Goal: Task Accomplishment & Management: Complete application form

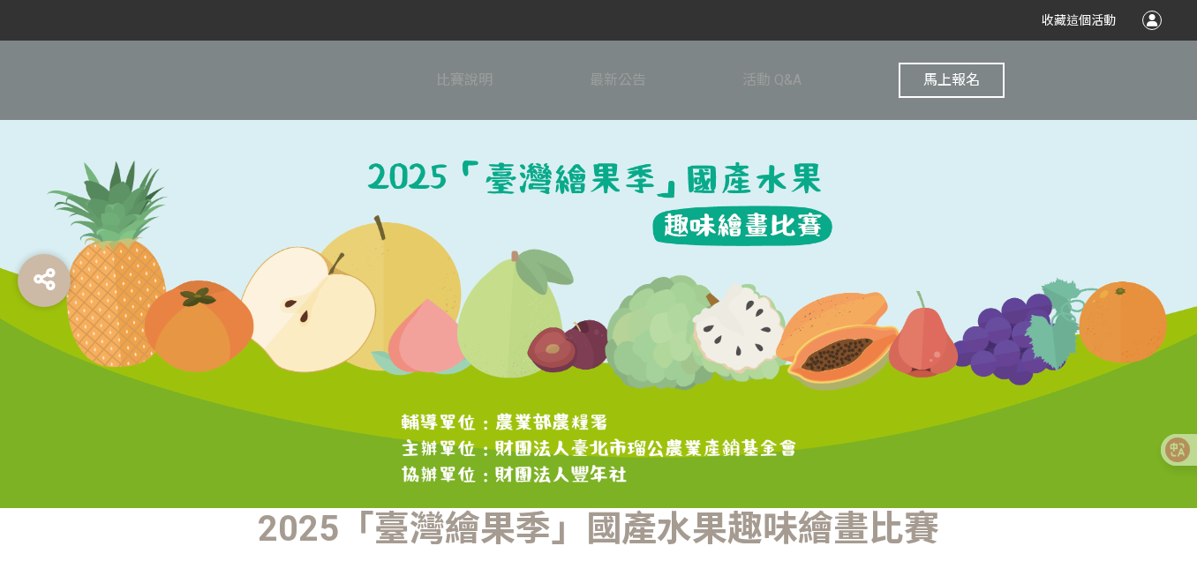
click at [1152, 12] on div at bounding box center [1151, 20] width 19 height 19
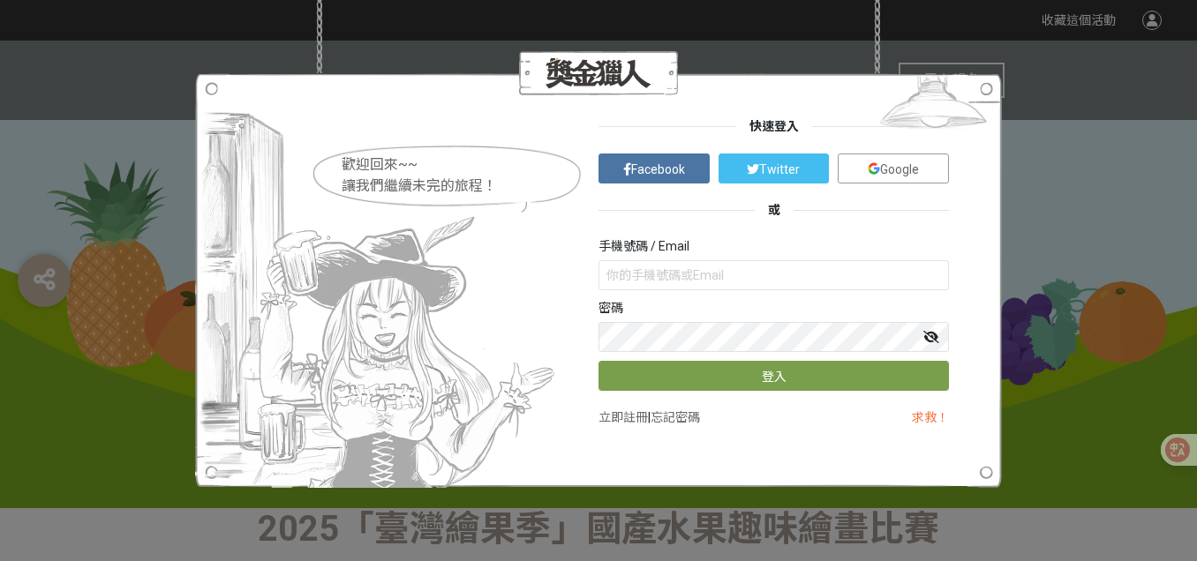
click at [922, 156] on link "Google" at bounding box center [893, 169] width 111 height 30
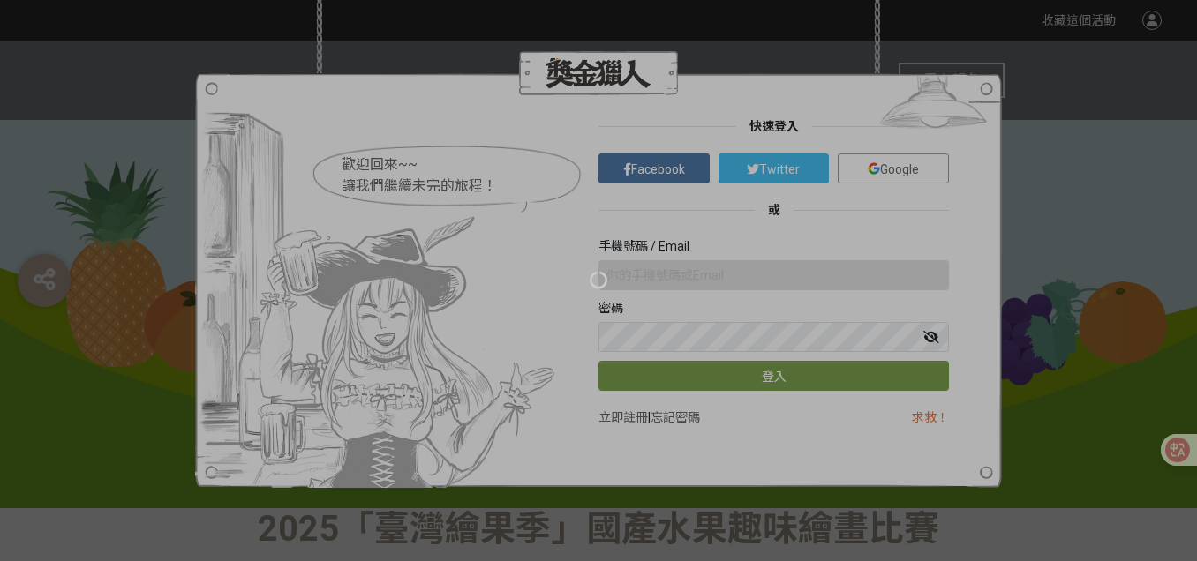
click at [745, 95] on div at bounding box center [598, 280] width 1197 height 561
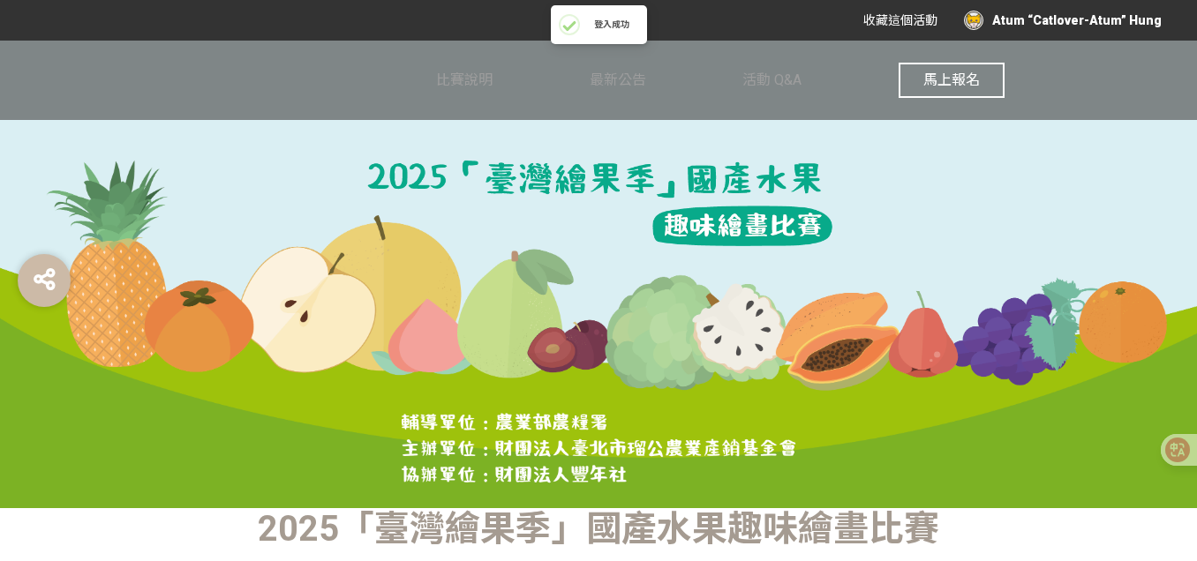
click at [1059, 14] on div "Atum “Catlover-Atum” Hung" at bounding box center [1063, 20] width 198 height 19
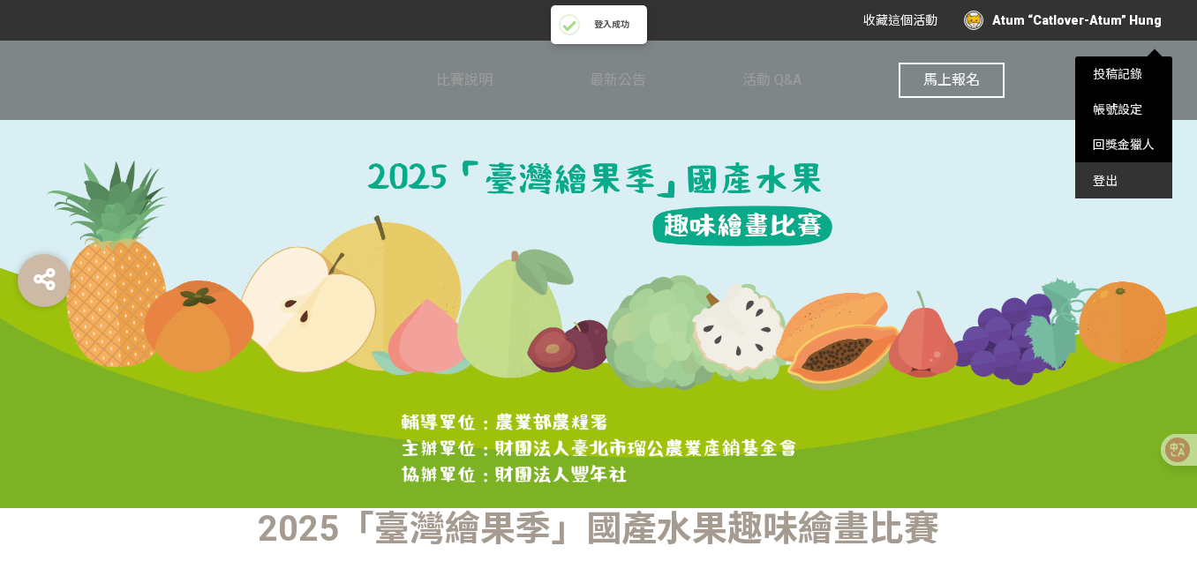
click at [1095, 188] on div "登出" at bounding box center [1123, 180] width 97 height 35
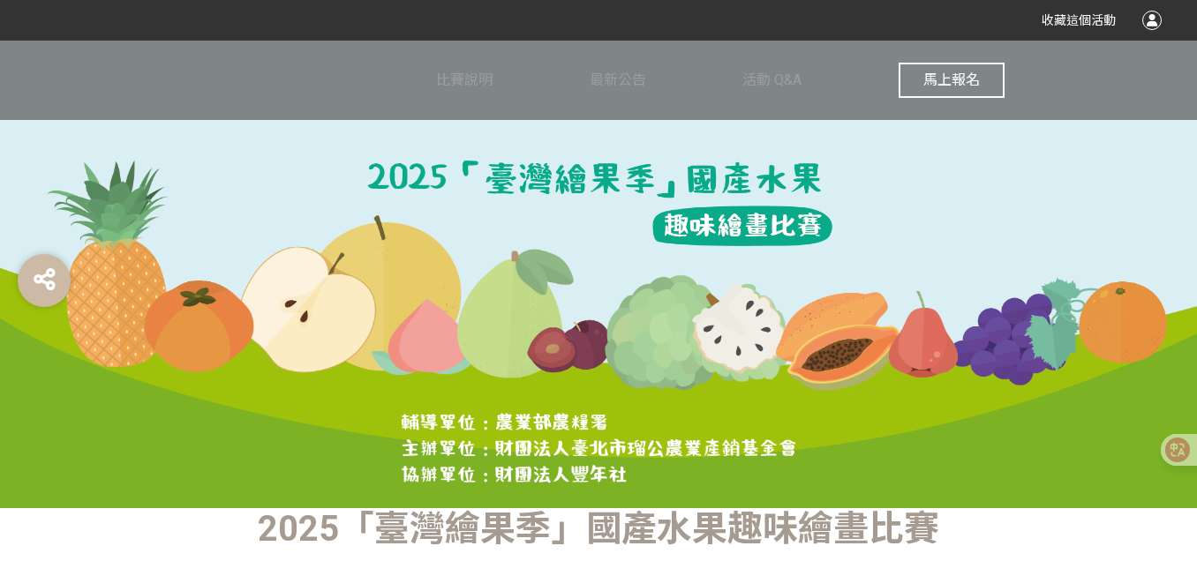
click at [1156, 22] on div at bounding box center [1151, 20] width 19 height 19
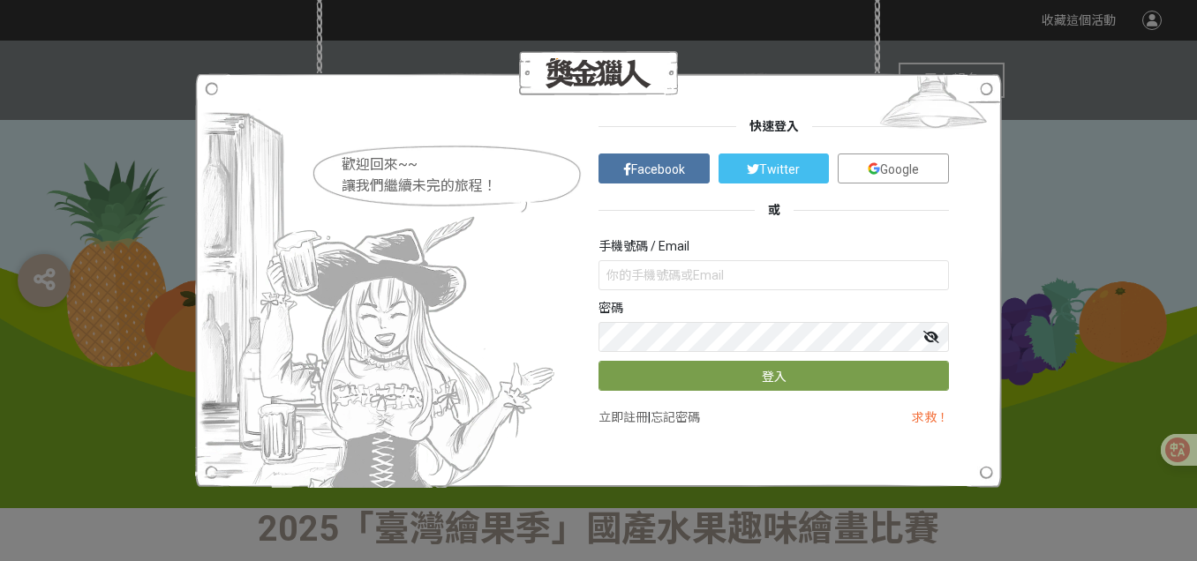
click at [877, 178] on link "Google" at bounding box center [893, 169] width 111 height 30
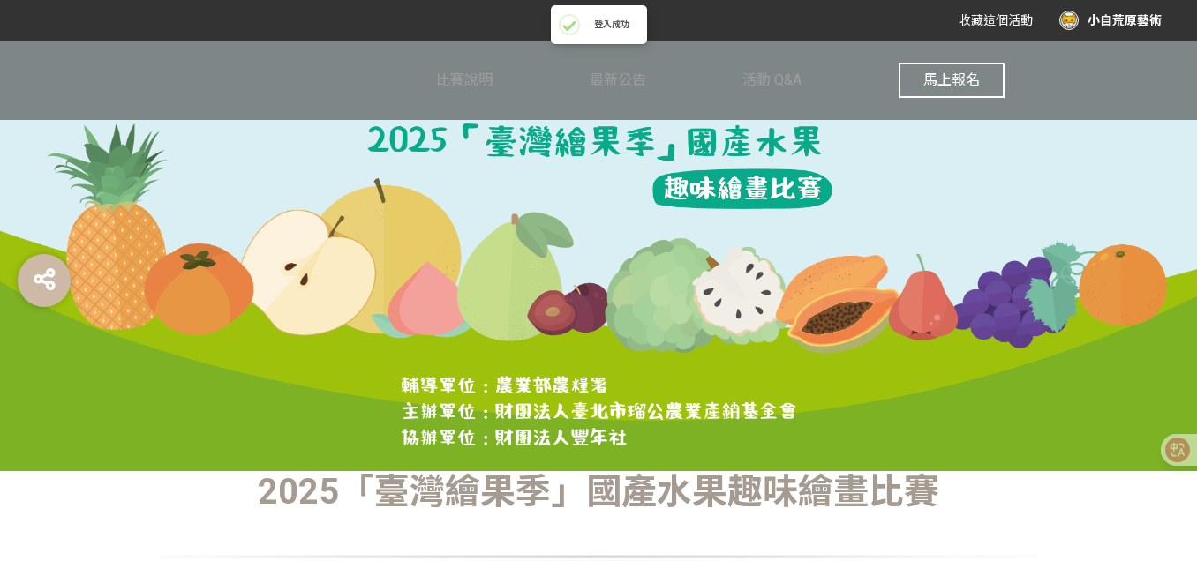
scroll to position [32, 0]
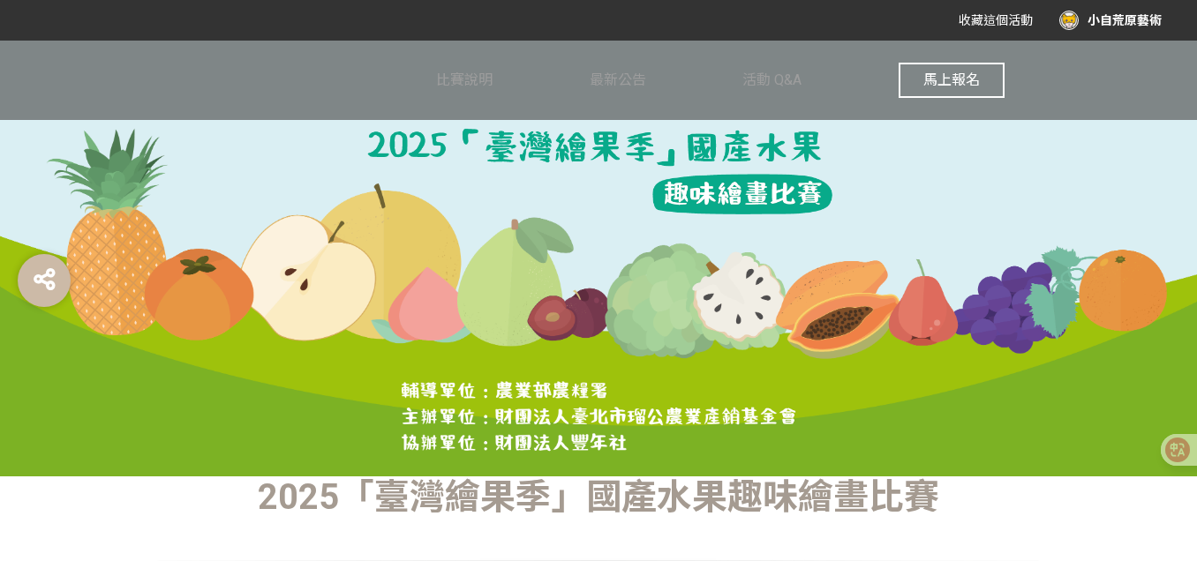
click at [952, 75] on span "馬上報名" at bounding box center [951, 80] width 56 height 17
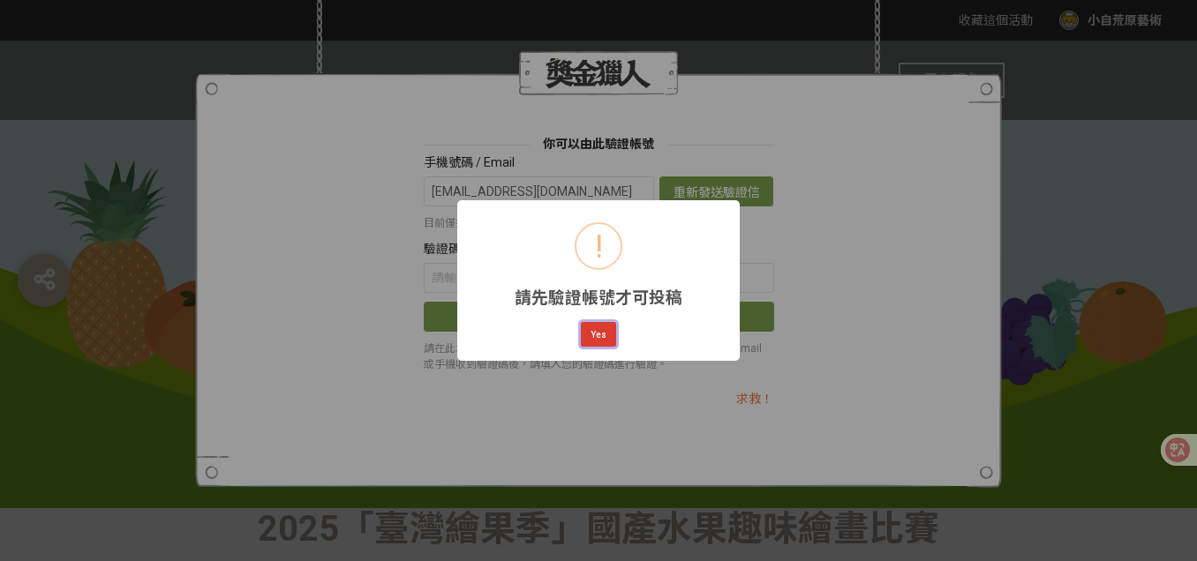
click at [598, 338] on button "Yes" at bounding box center [598, 334] width 35 height 25
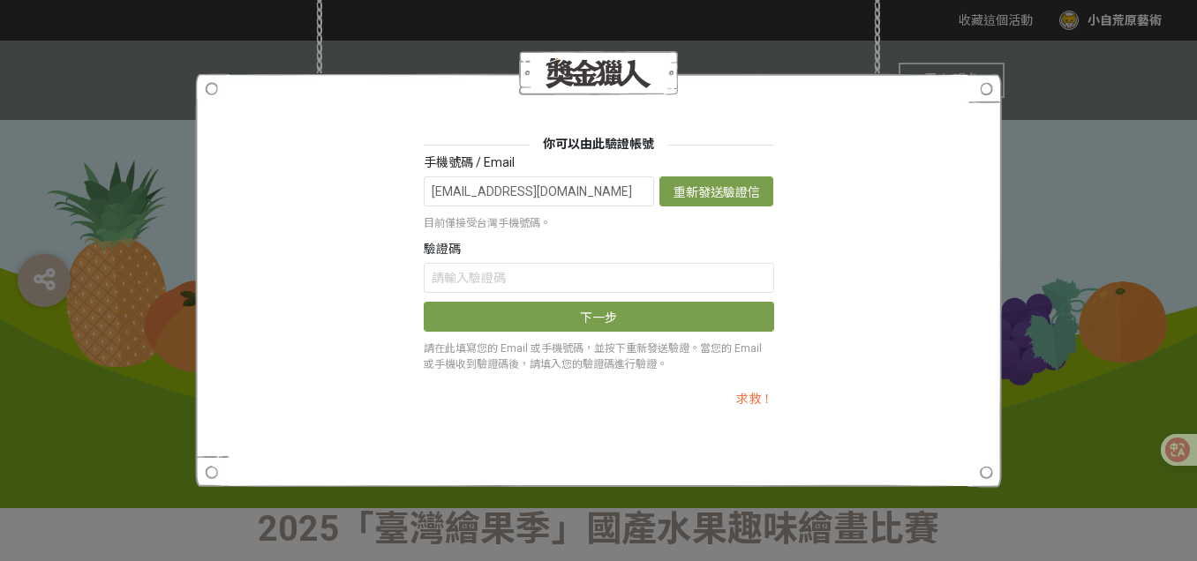
click at [485, 170] on label "手機號碼 / Email" at bounding box center [469, 163] width 91 height 19
click at [476, 164] on label "手機號碼 / Email" at bounding box center [469, 163] width 91 height 19
click at [719, 192] on button "重新發送驗證信" at bounding box center [716, 192] width 114 height 30
click at [490, 277] on input "text" at bounding box center [599, 278] width 350 height 30
paste input "Szc2eGNGRDI"
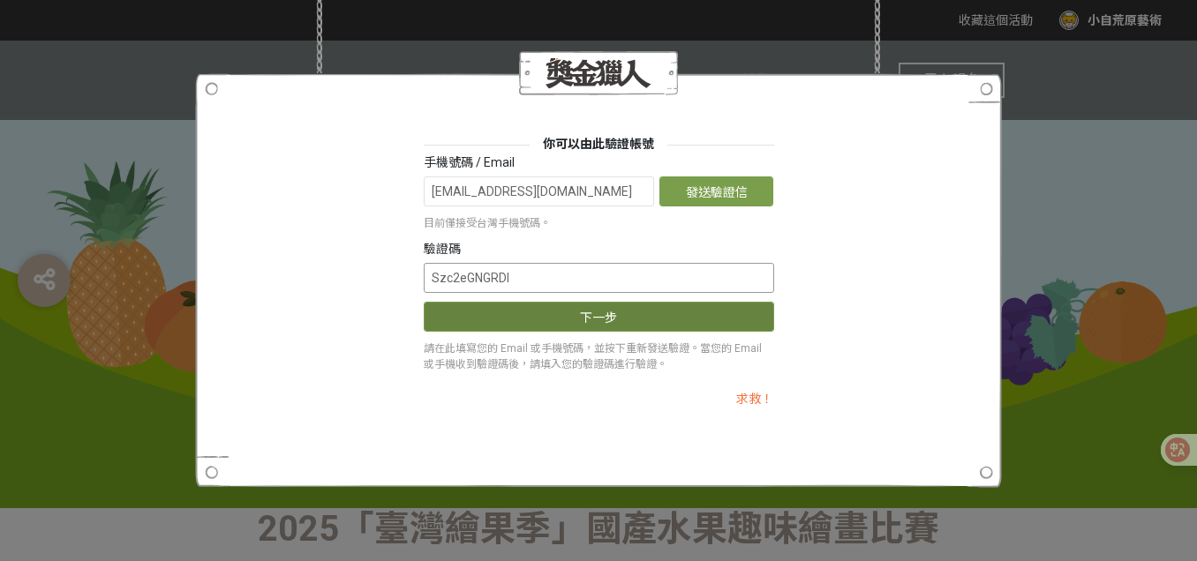
type input "Szc2eGNGRDI"
click at [527, 316] on button "下一步" at bounding box center [599, 317] width 350 height 30
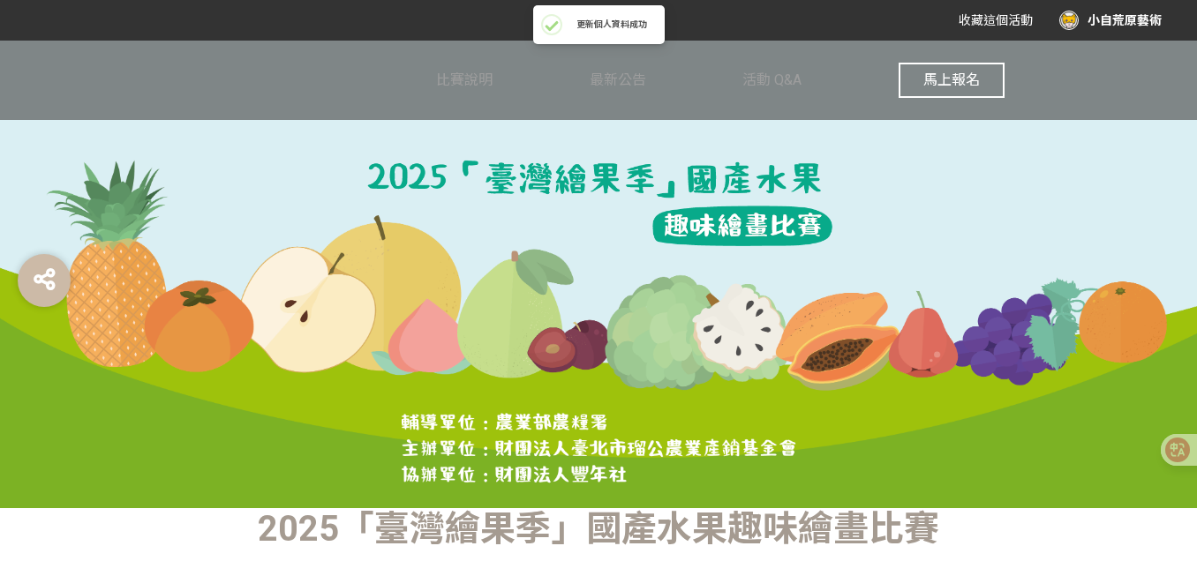
click at [930, 91] on button "馬上報名" at bounding box center [952, 80] width 106 height 35
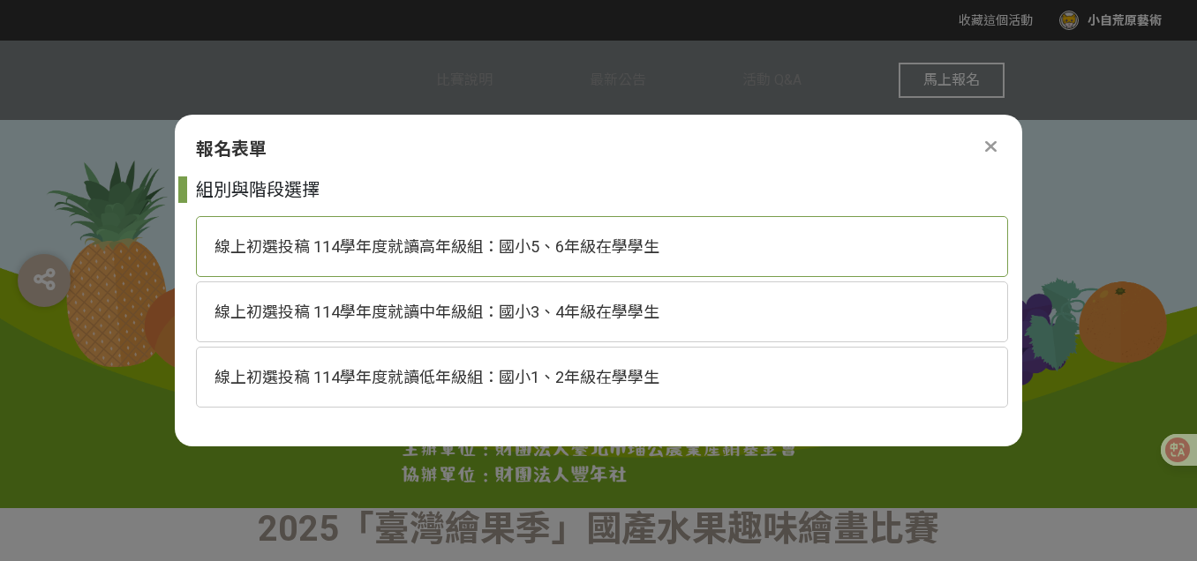
click at [411, 245] on span "線上初選投稿 114學年度就讀高年級組：國小5、6年級在學學生" at bounding box center [437, 246] width 445 height 19
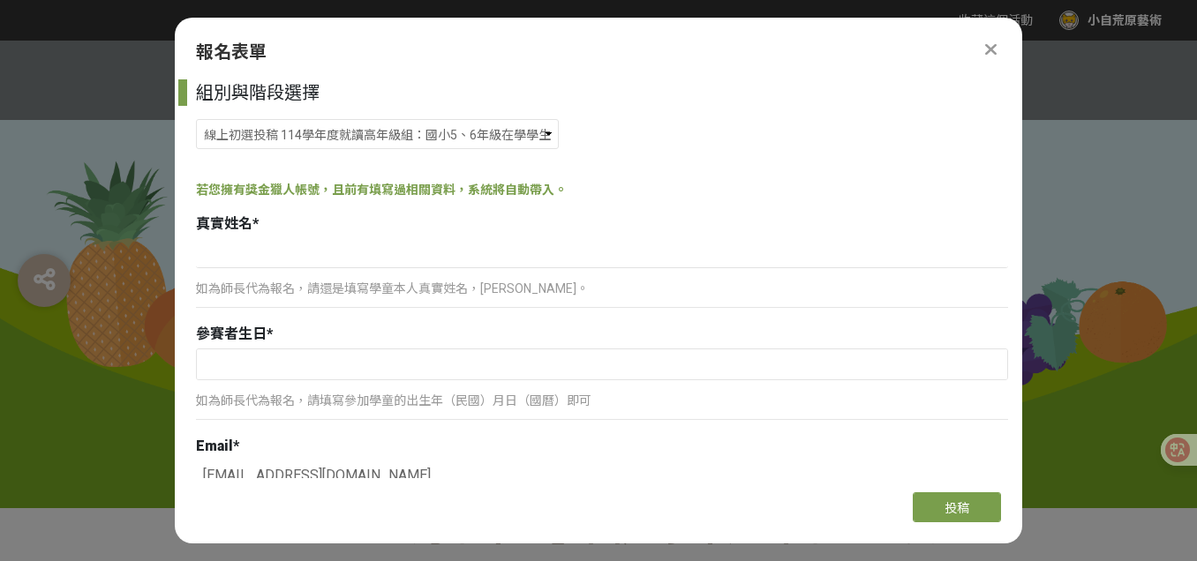
click at [434, 294] on p "如為師長代為報名，請還是填寫學童本人真實姓名，[PERSON_NAME]。" at bounding box center [602, 289] width 812 height 19
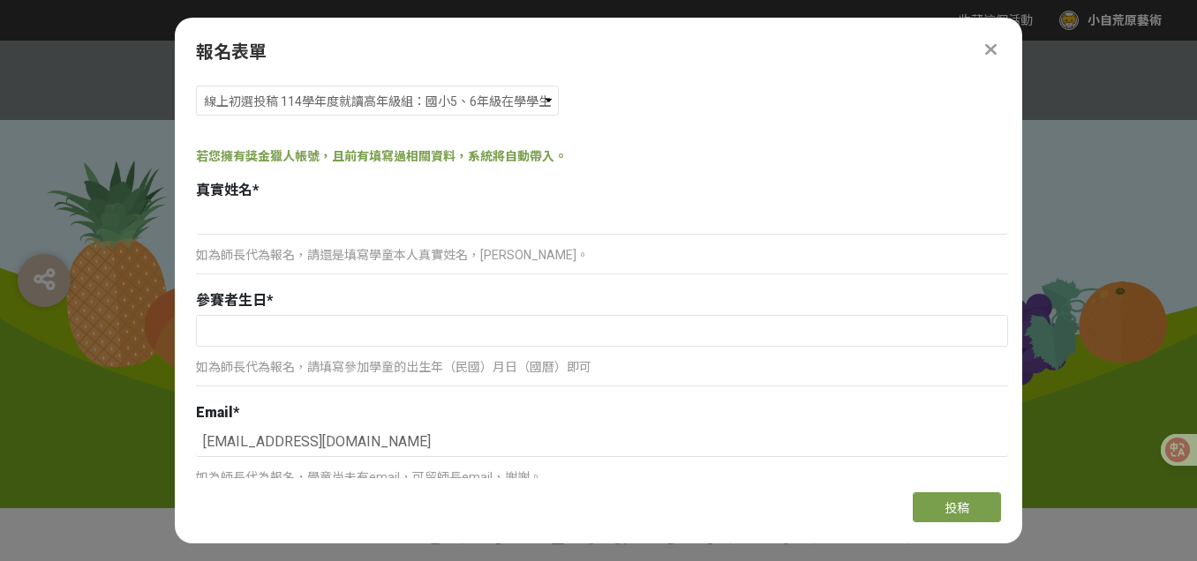
scroll to position [41, 0]
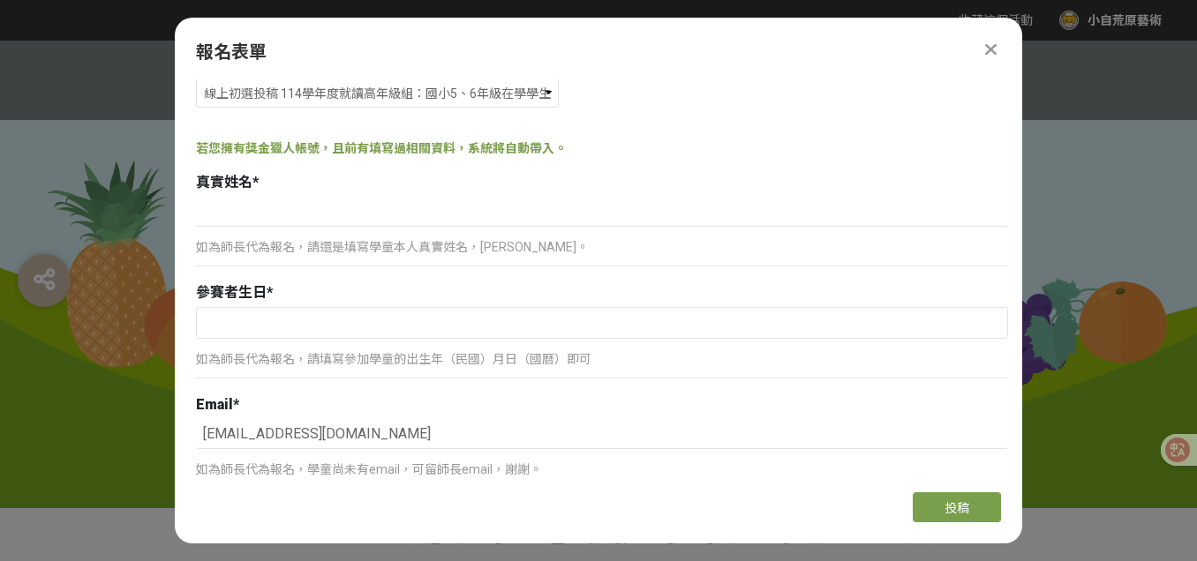
click at [433, 253] on p "如為師長代為報名，請還是填寫學童本人真實姓名，[PERSON_NAME]。" at bounding box center [602, 247] width 812 height 19
click at [395, 246] on p "如為師長代為報名，請還是填寫學童本人真實姓名，[PERSON_NAME]。" at bounding box center [602, 247] width 812 height 19
click at [353, 215] on input at bounding box center [602, 212] width 812 height 30
type input "c"
type input "紅"
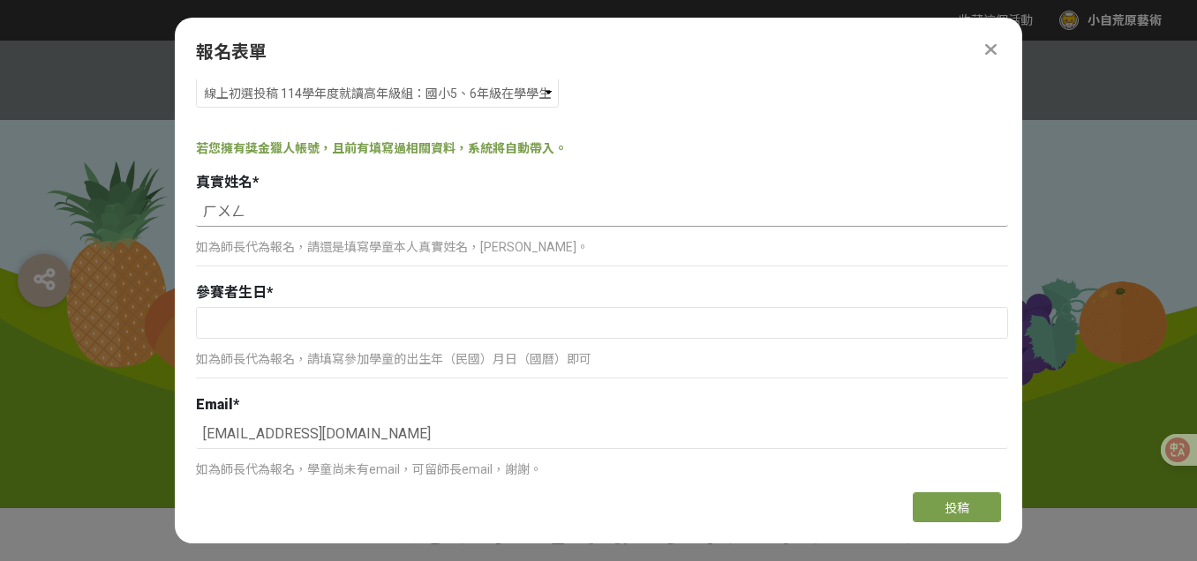
type input "紅"
type input "[PERSON_NAME]"
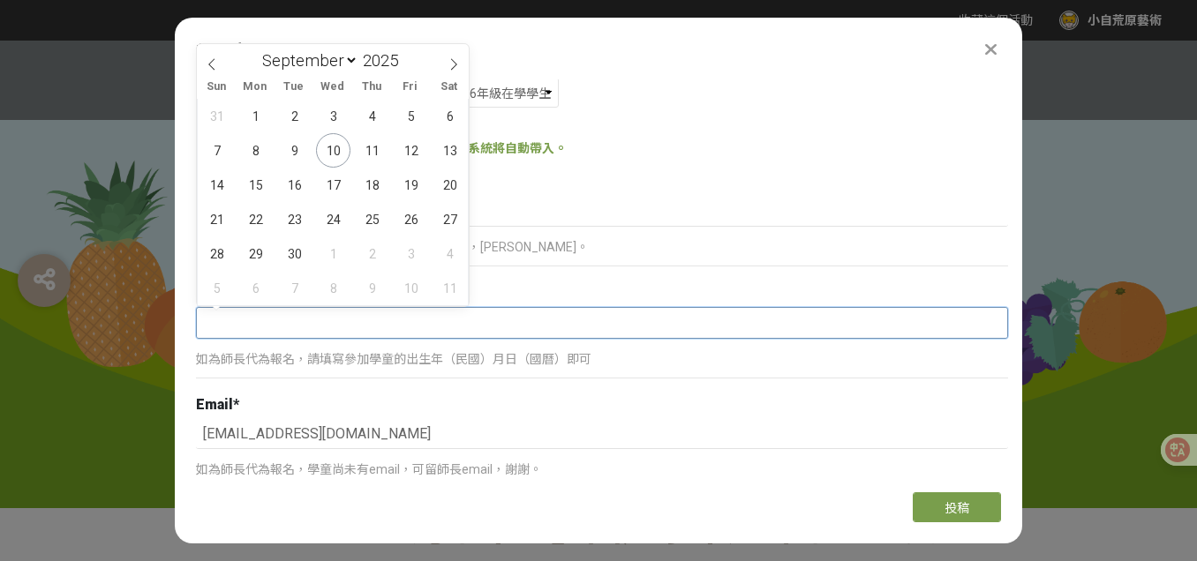
click at [264, 323] on input "text" at bounding box center [602, 323] width 810 height 30
click at [603, 58] on div "報名表單" at bounding box center [598, 52] width 805 height 26
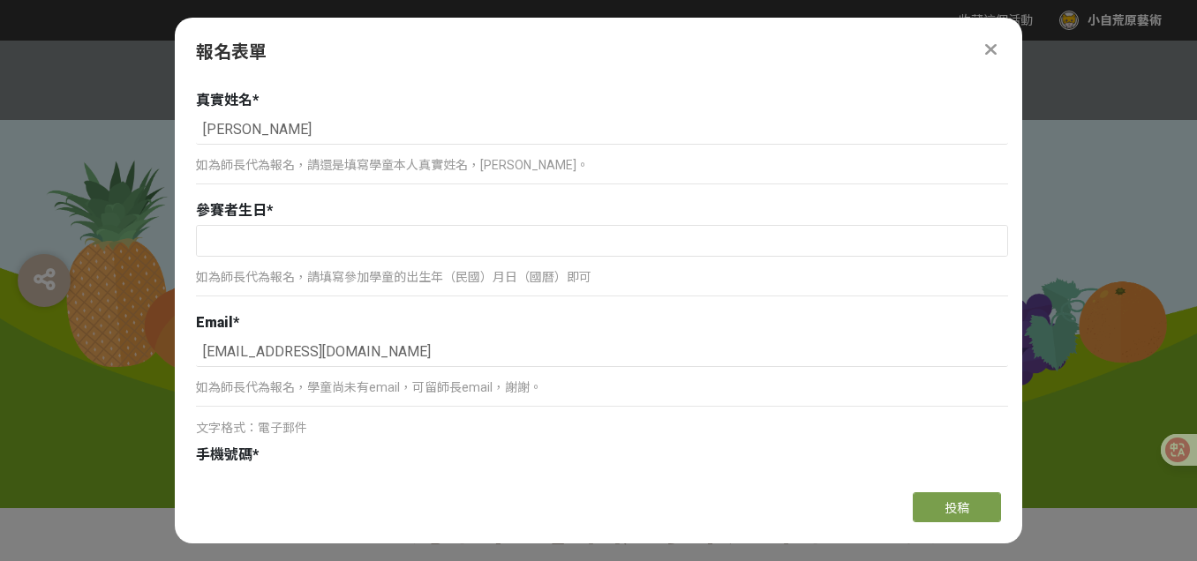
scroll to position [154, 0]
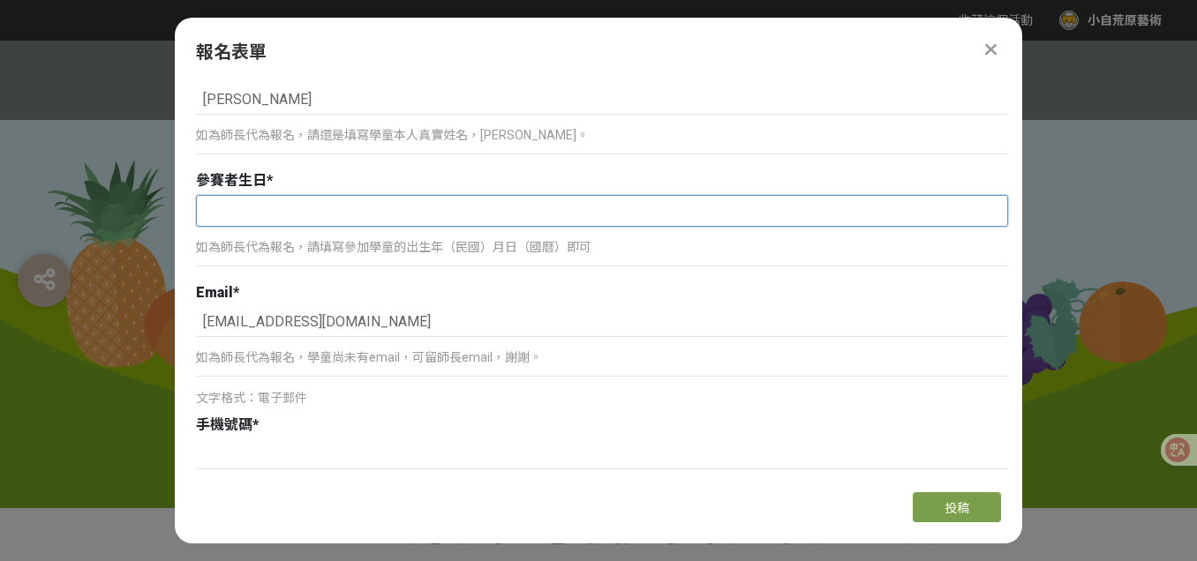
click at [466, 215] on input "text" at bounding box center [602, 211] width 810 height 30
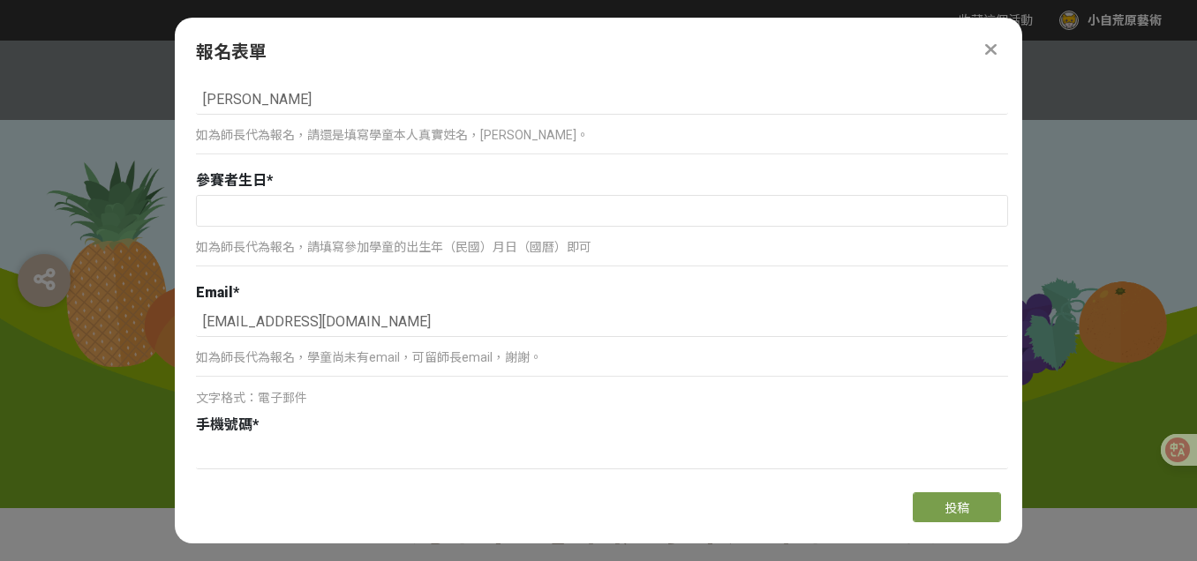
click at [650, 257] on div "如為師長代為報名，請填寫參加學童的出生年（民國）月日（國曆）即可" at bounding box center [602, 255] width 812 height 41
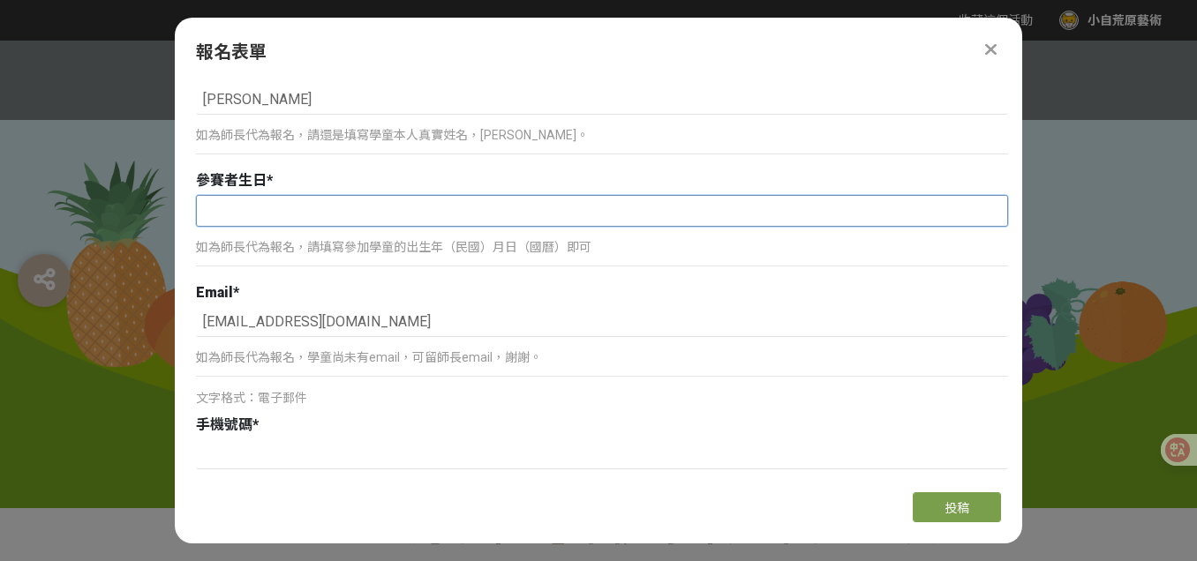
click at [240, 206] on input "text" at bounding box center [602, 211] width 810 height 30
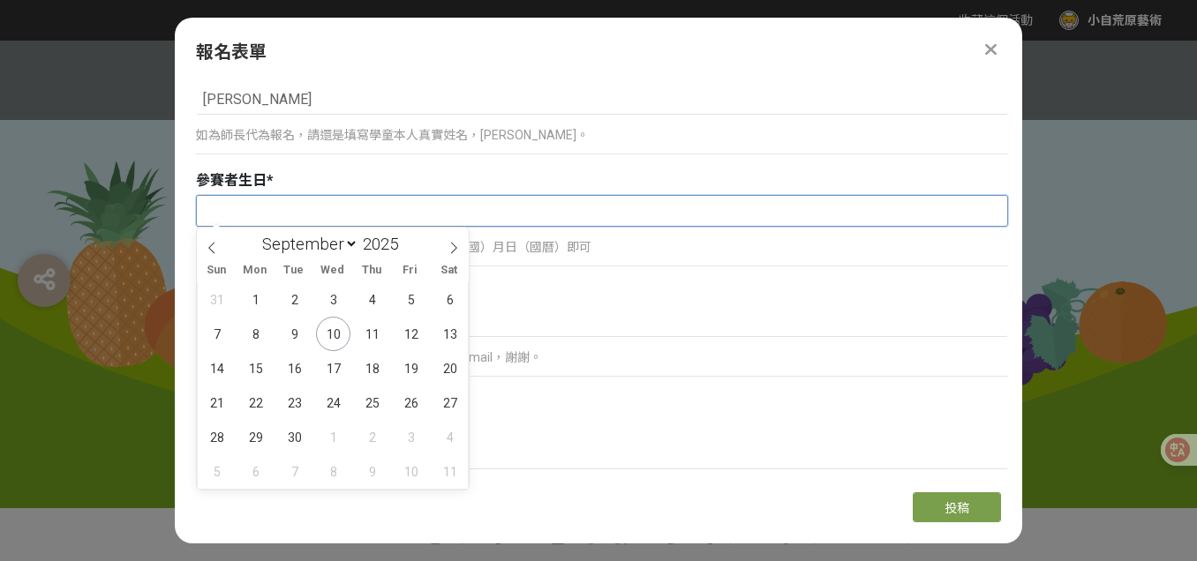
click at [223, 212] on input "text" at bounding box center [602, 211] width 810 height 30
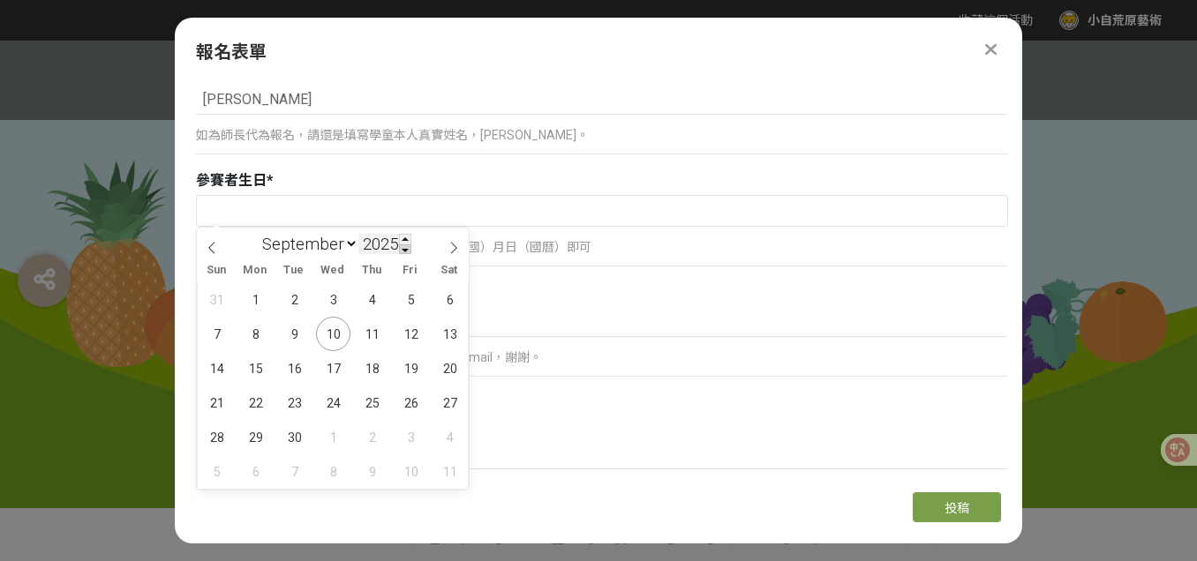
click at [408, 251] on span at bounding box center [405, 250] width 12 height 11
type input "2024"
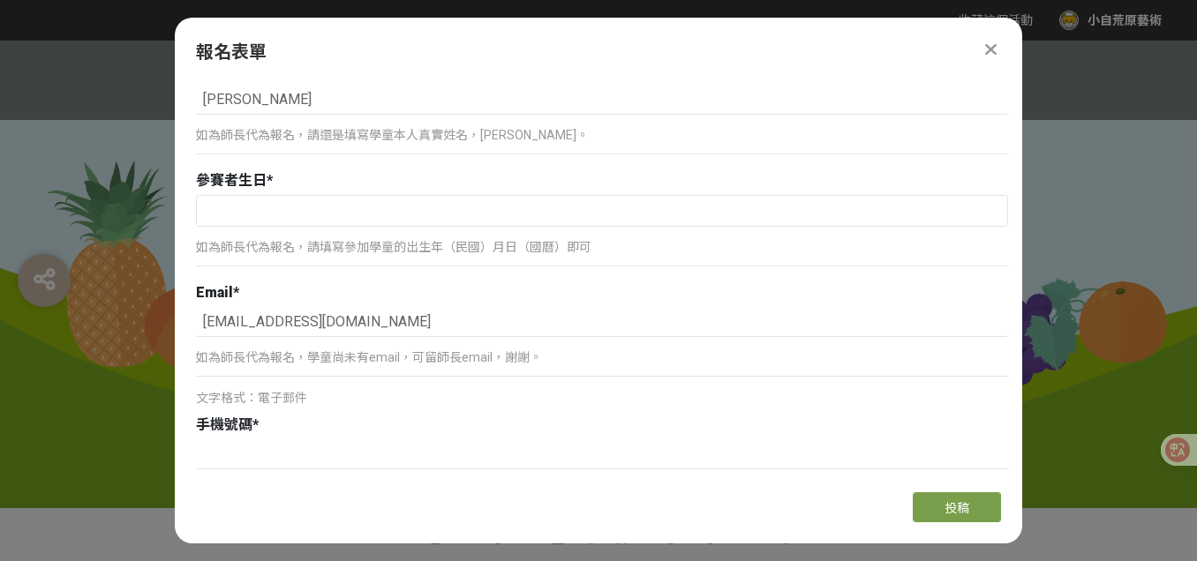
click at [548, 174] on div "參賽者生日 *" at bounding box center [602, 180] width 812 height 21
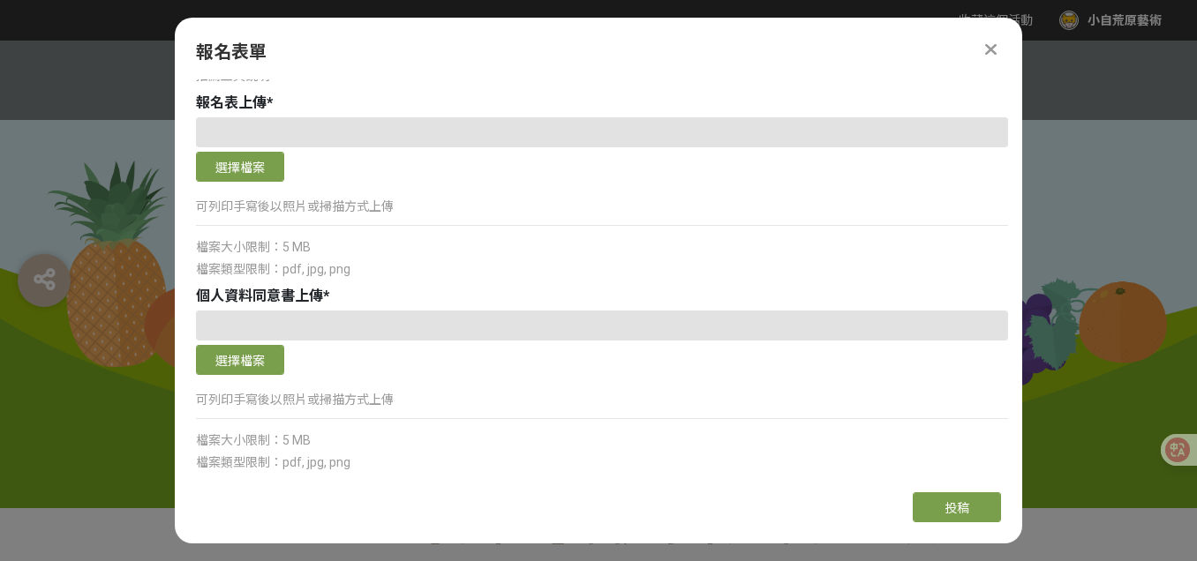
scroll to position [1552, 0]
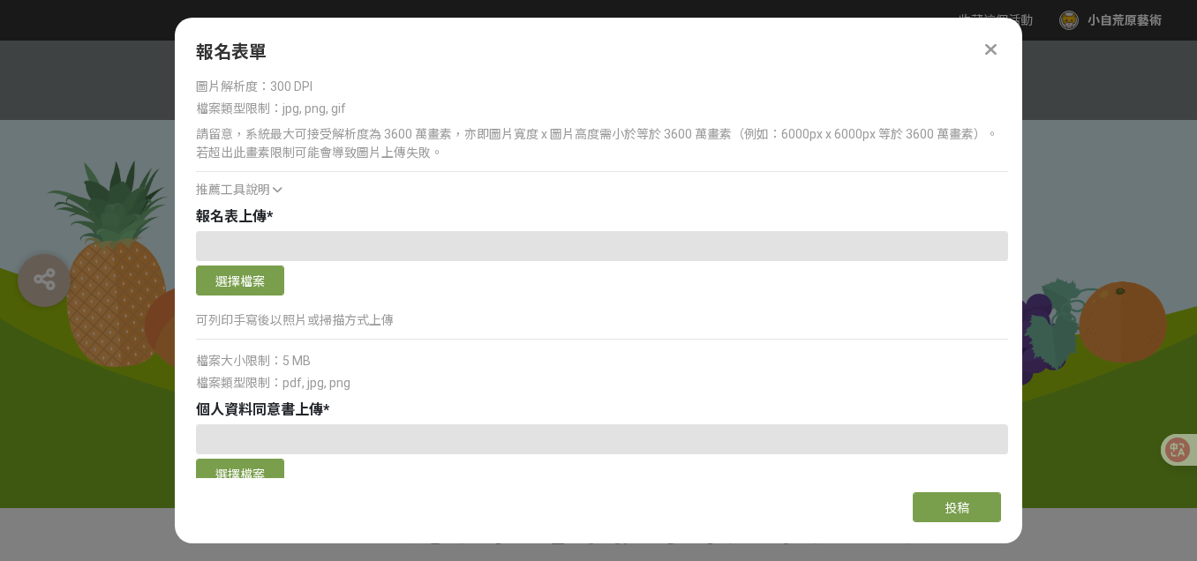
click at [990, 45] on icon at bounding box center [990, 50] width 11 height 18
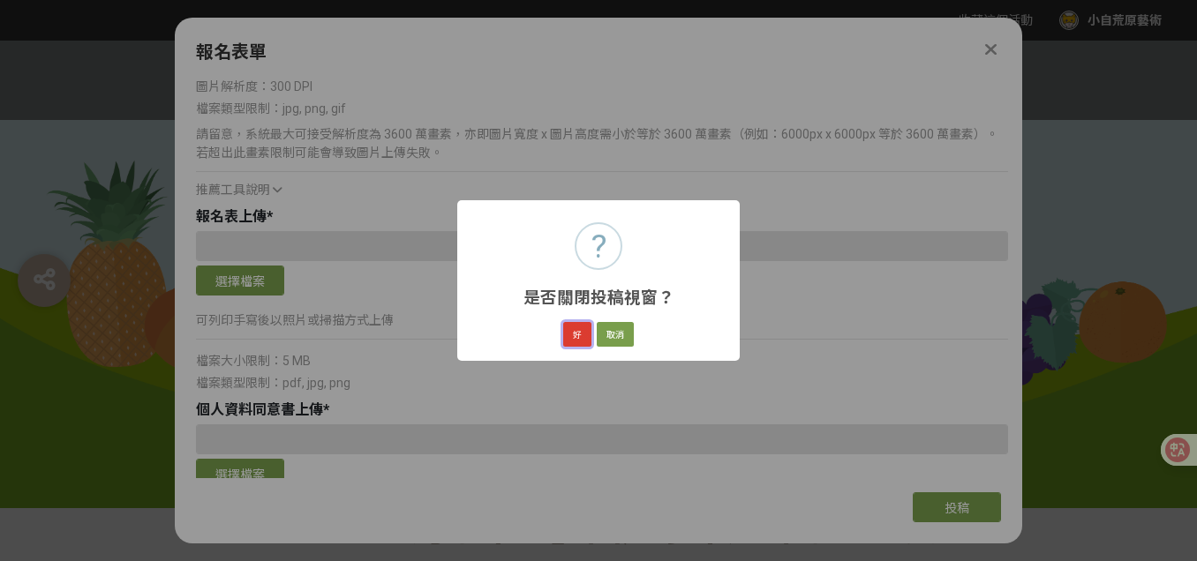
click at [578, 338] on button "好" at bounding box center [577, 334] width 28 height 25
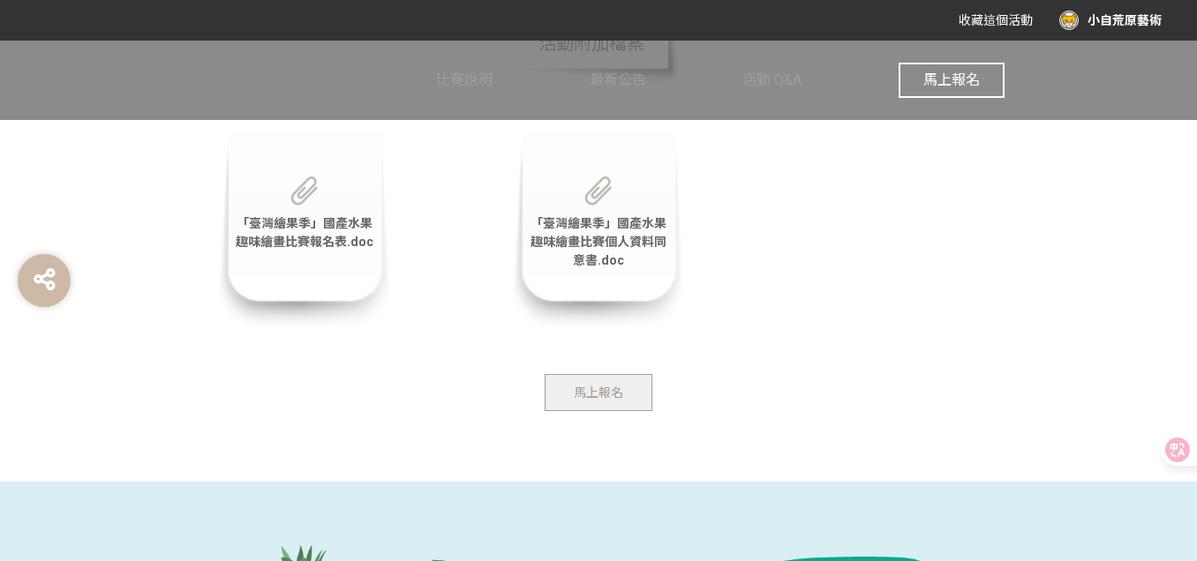
scroll to position [3565, 0]
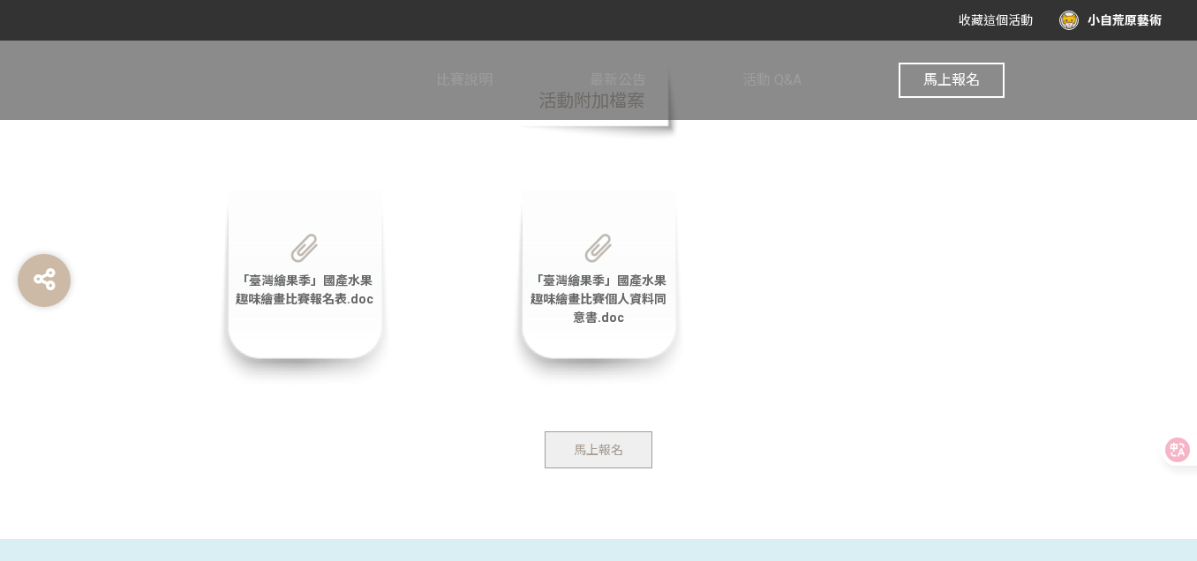
click at [600, 297] on span "「臺灣繪果季」國產水果趣味繪畫比賽個人資料同意書.doc" at bounding box center [599, 299] width 136 height 51
click at [345, 285] on span "「臺灣繪果季」國產水果趣味繪畫比賽報名表.doc" at bounding box center [305, 290] width 138 height 33
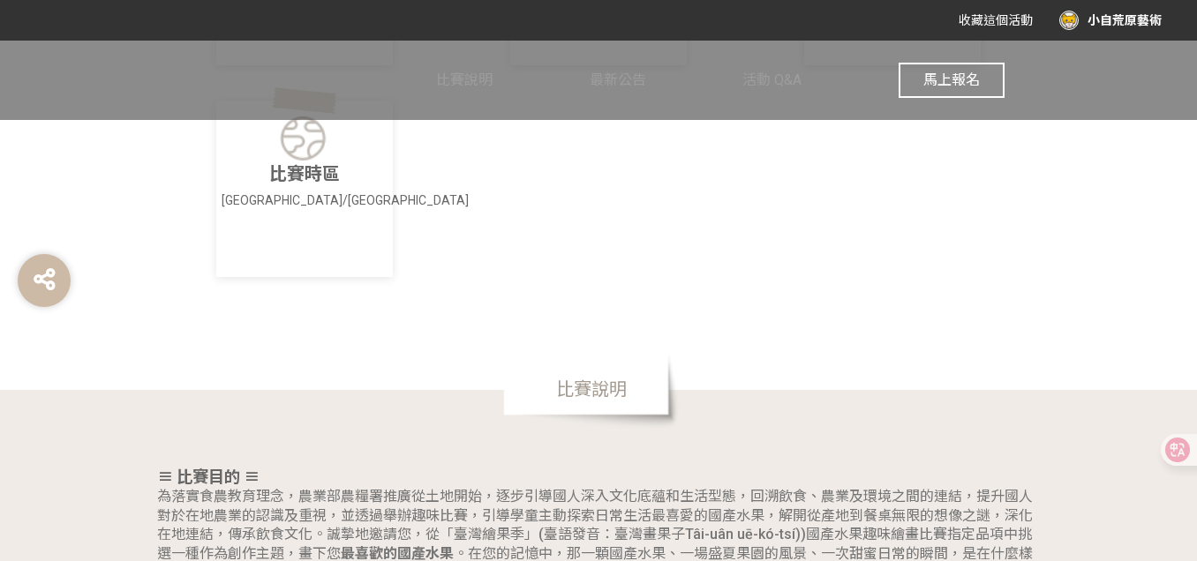
scroll to position [723, 0]
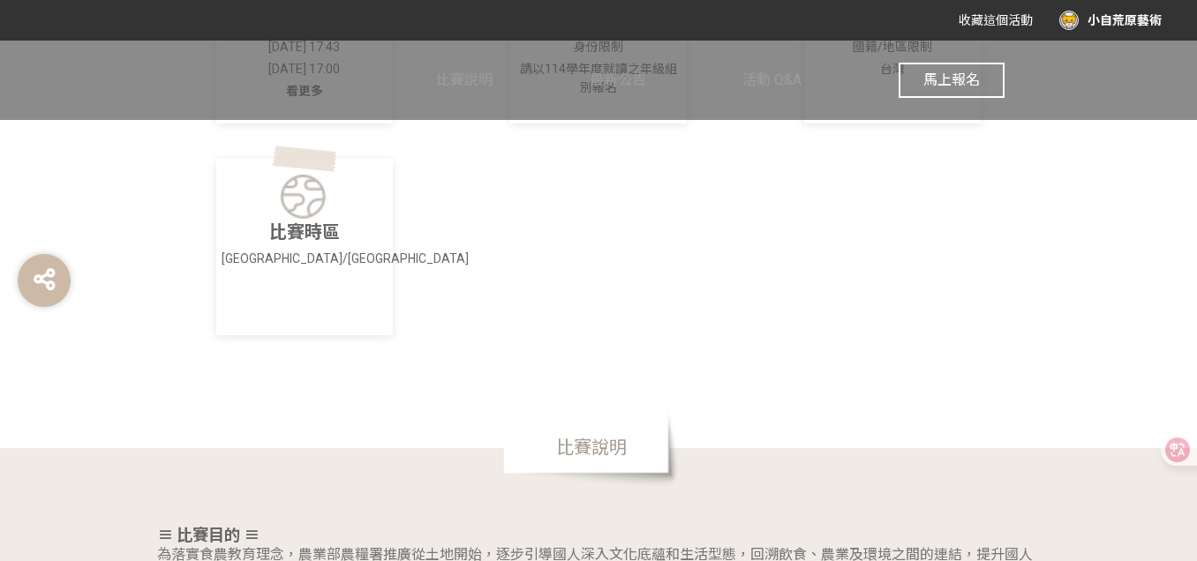
click at [952, 98] on div "馬上報名" at bounding box center [952, 80] width 106 height 79
click at [941, 79] on span "馬上報名" at bounding box center [951, 80] width 56 height 17
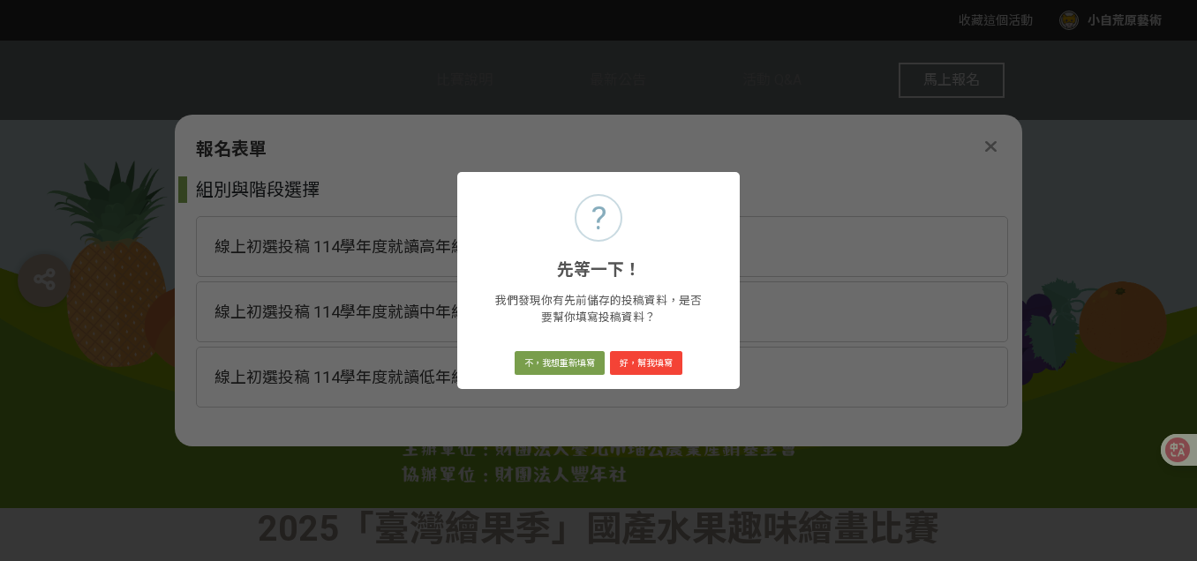
scroll to position [0, 0]
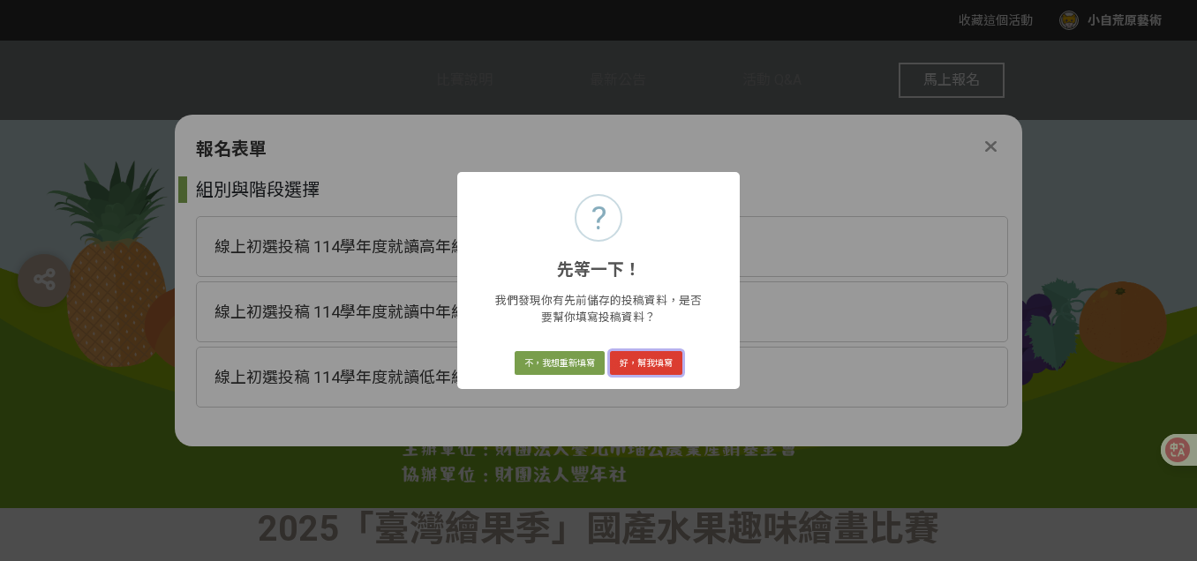
click at [652, 361] on button "好，幫我填寫" at bounding box center [646, 363] width 72 height 25
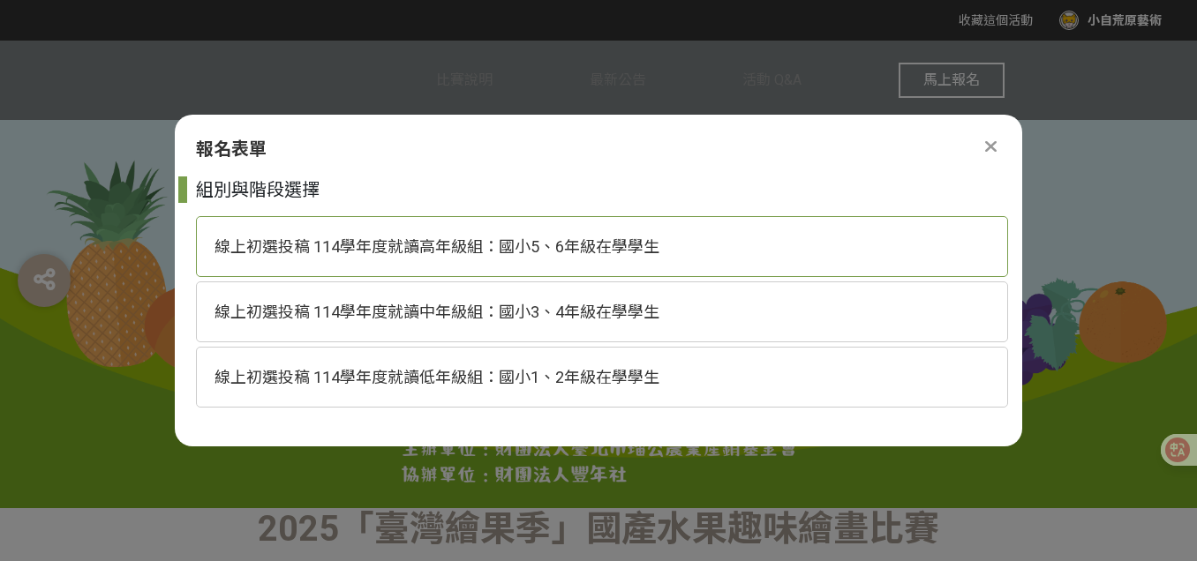
click at [681, 245] on div "線上初選投稿 114學年度就讀高年級組：國小5、6年級在學學生" at bounding box center [602, 246] width 812 height 61
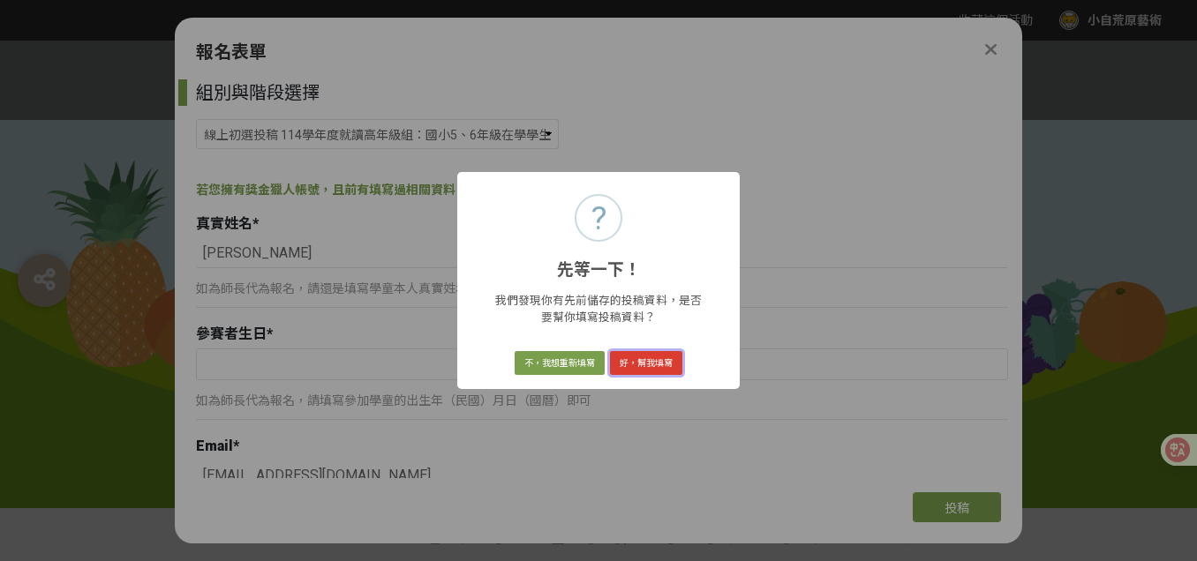
click at [658, 357] on button "好，幫我填寫" at bounding box center [646, 363] width 72 height 25
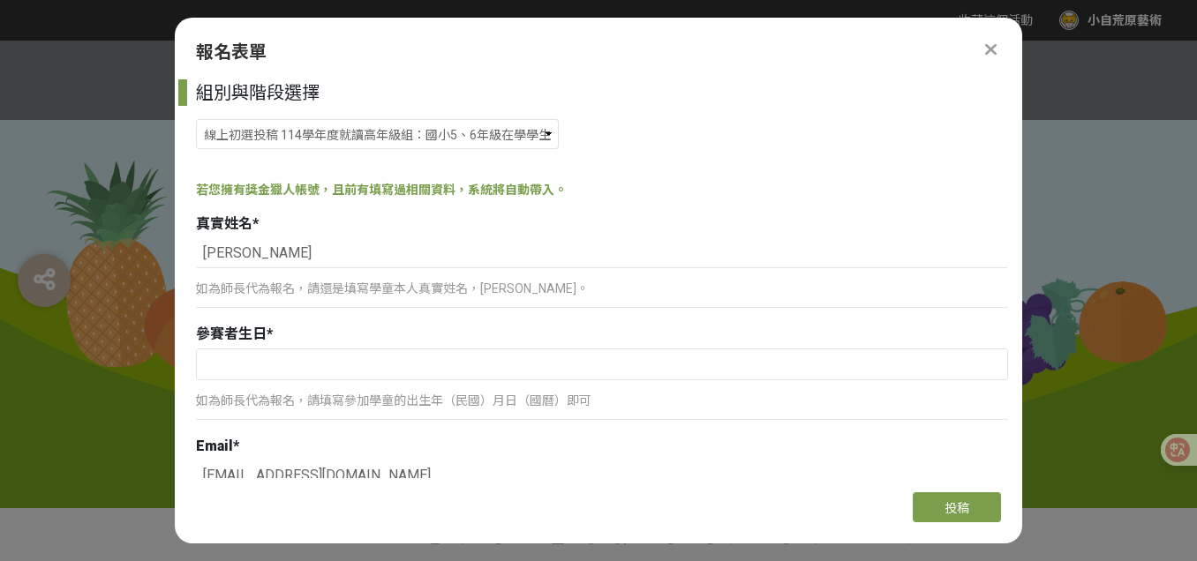
scroll to position [80, 0]
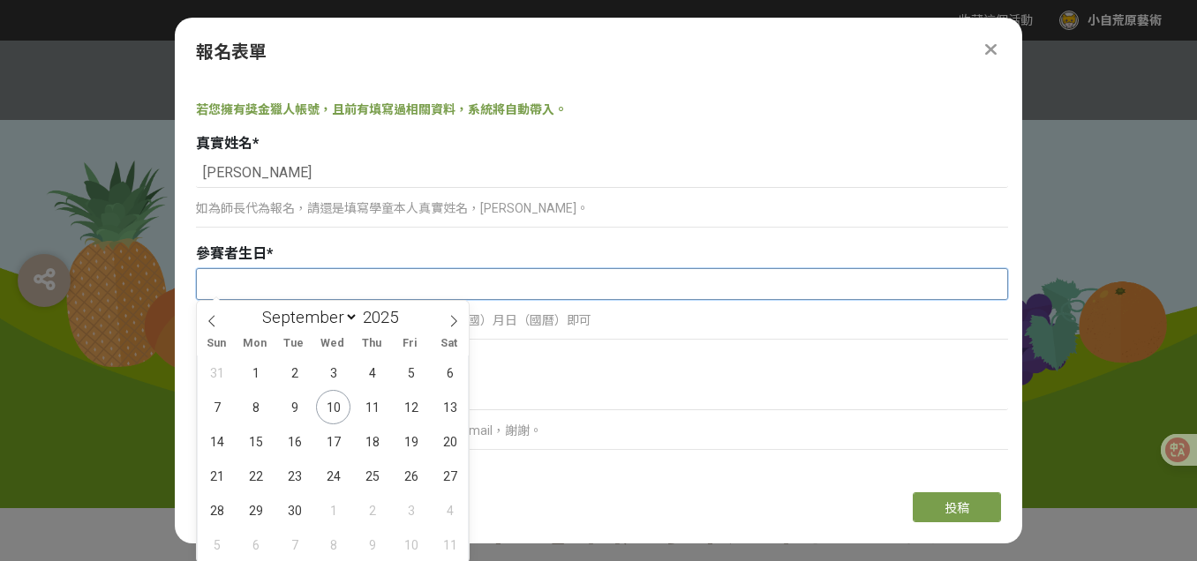
click at [317, 290] on input "text" at bounding box center [602, 284] width 810 height 30
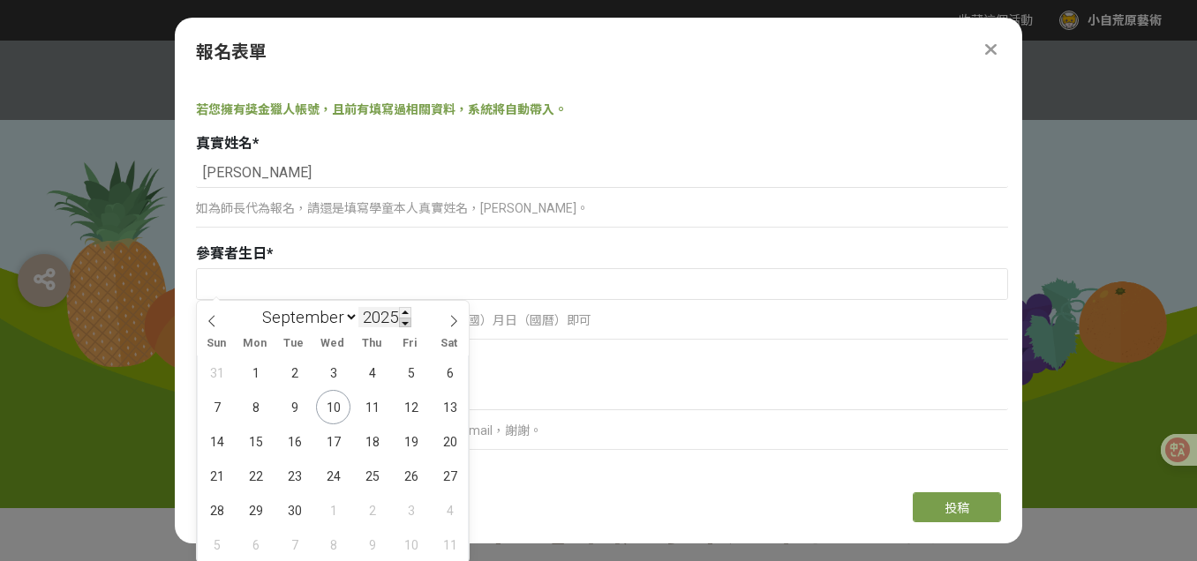
click at [403, 323] on span at bounding box center [405, 323] width 12 height 11
click at [404, 314] on span at bounding box center [405, 312] width 12 height 11
click at [396, 314] on input "2025" at bounding box center [384, 317] width 53 height 20
click at [404, 320] on span at bounding box center [405, 323] width 12 height 11
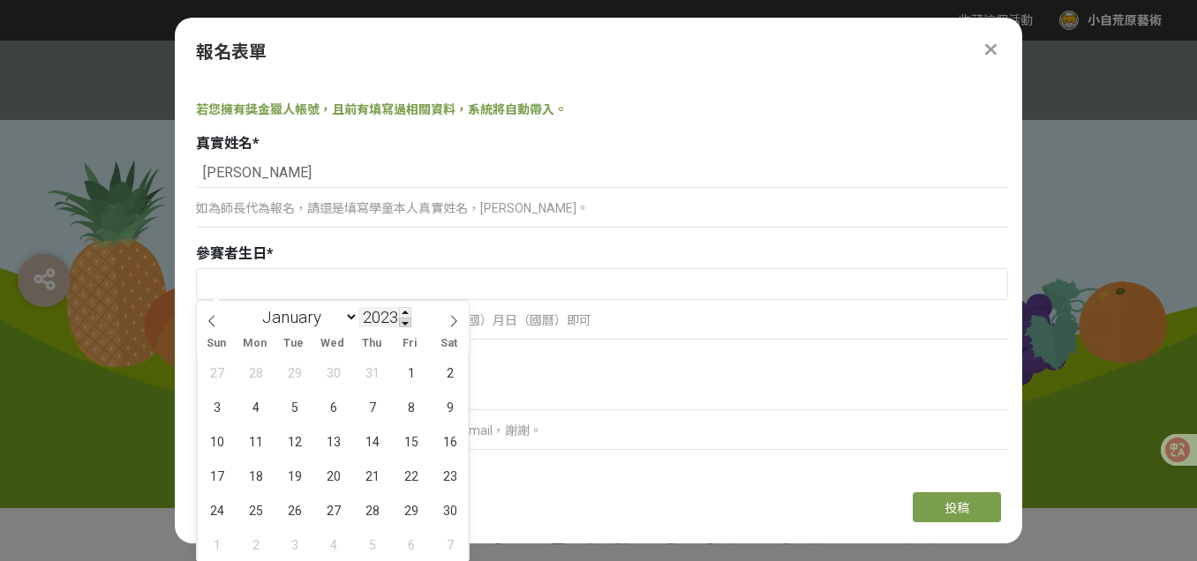
click at [404, 320] on span at bounding box center [405, 323] width 12 height 11
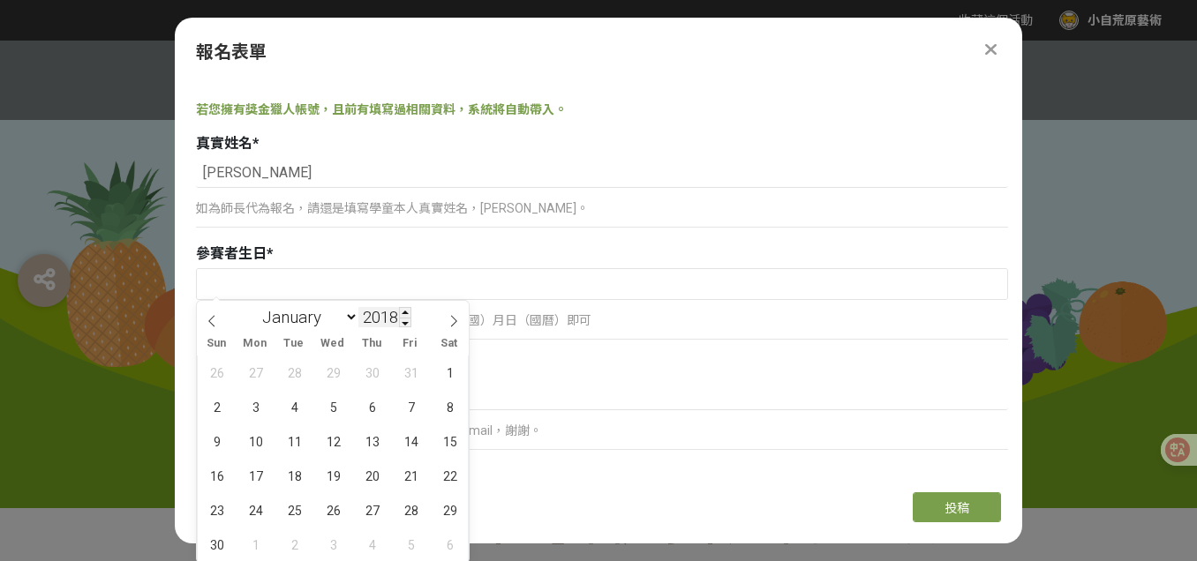
click at [387, 317] on input "2018" at bounding box center [384, 317] width 53 height 20
click at [394, 318] on input "2018" at bounding box center [384, 317] width 53 height 20
type input "201"
type input "2015"
click at [291, 449] on span "15" at bounding box center [294, 442] width 34 height 34
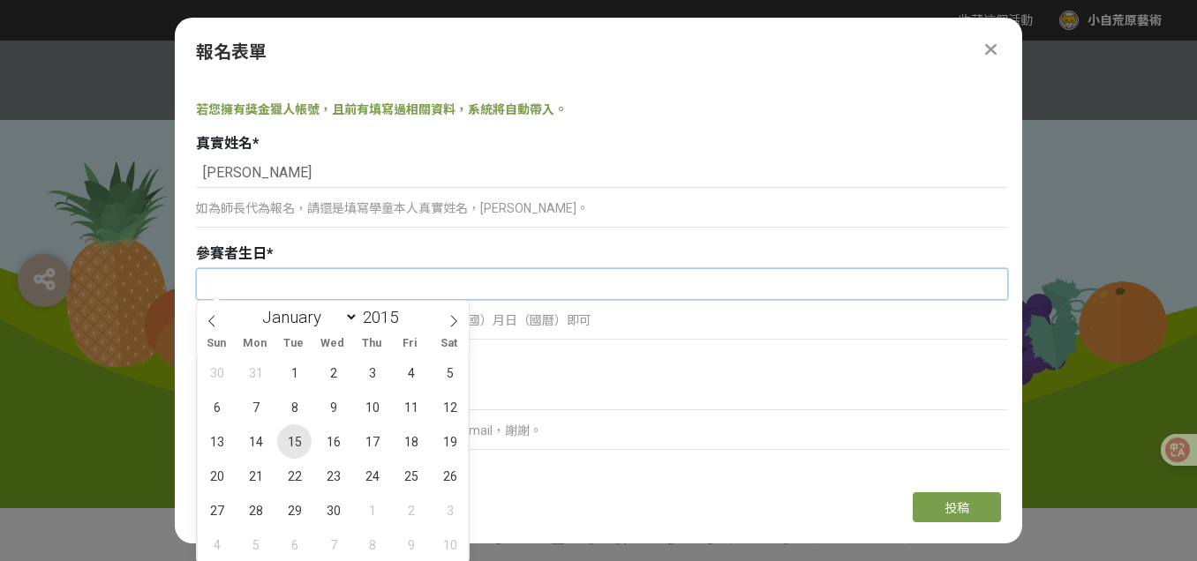
type input "[DATE]"
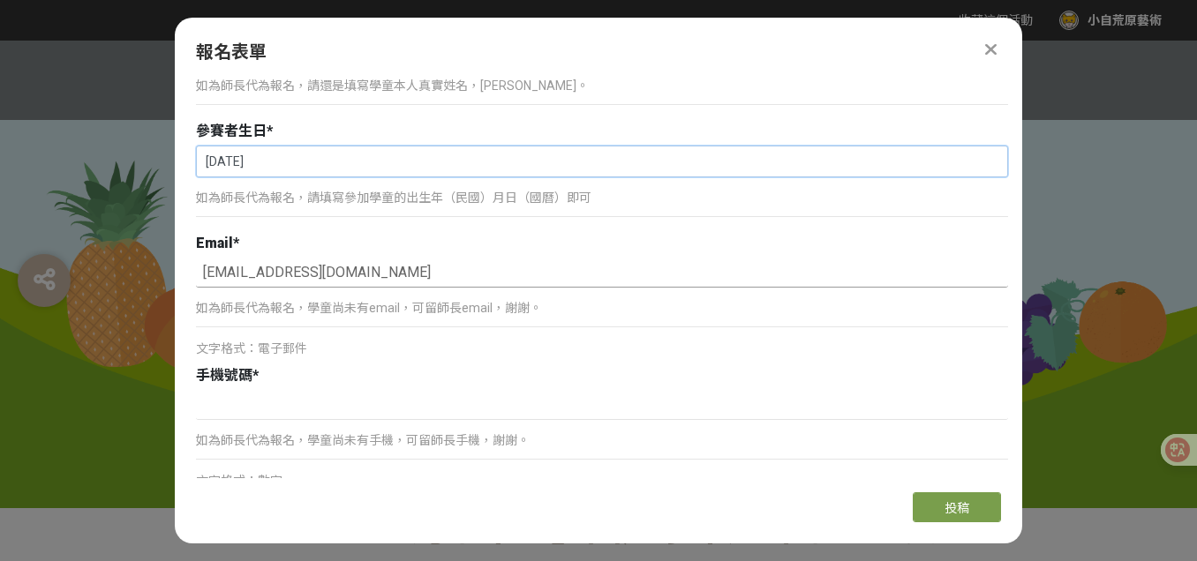
scroll to position [308, 0]
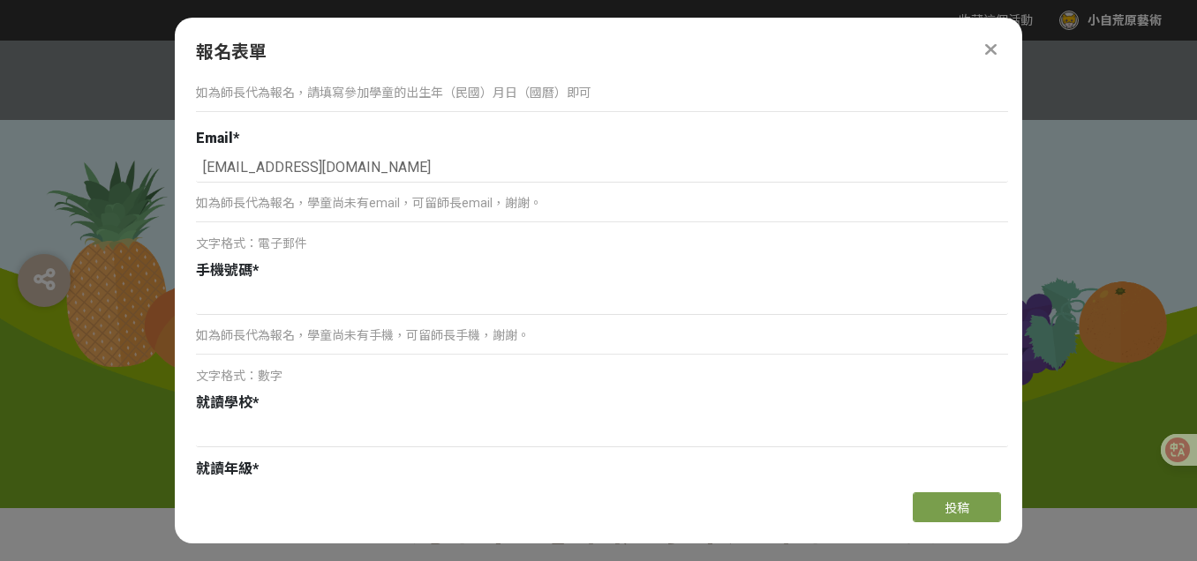
click at [288, 332] on p "如為師長代為報名，學童尚未有手機，可留師長手機，謝謝。" at bounding box center [602, 336] width 812 height 19
click at [275, 336] on p "如為師長代為報名，學童尚未有手機，可留師長手機，謝謝。" at bounding box center [602, 336] width 812 height 19
click at [259, 305] on input at bounding box center [602, 300] width 812 height 30
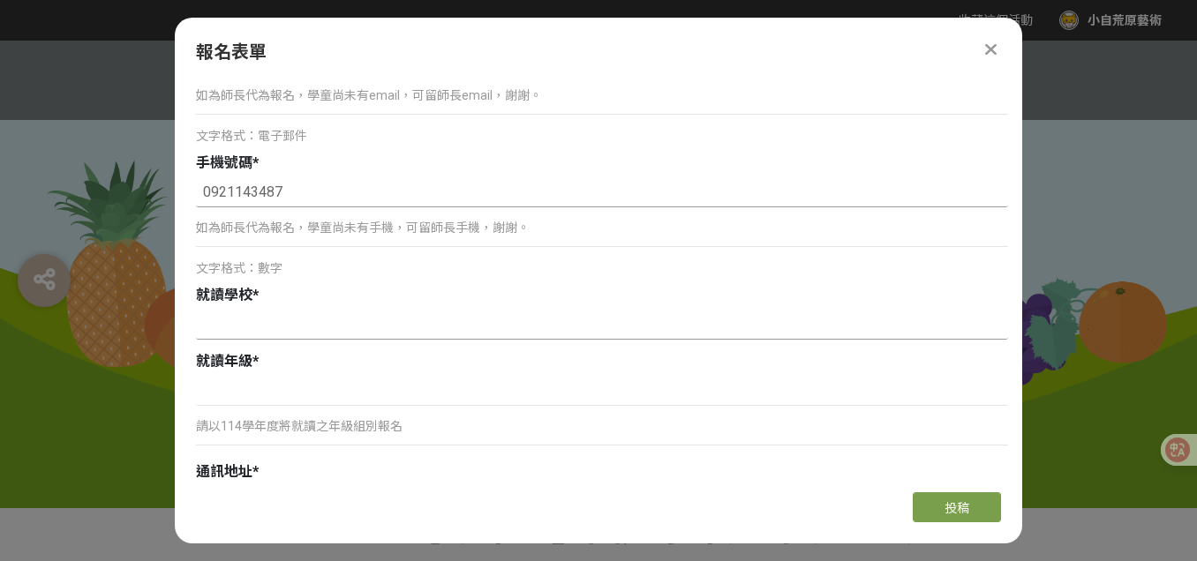
scroll to position [433, 0]
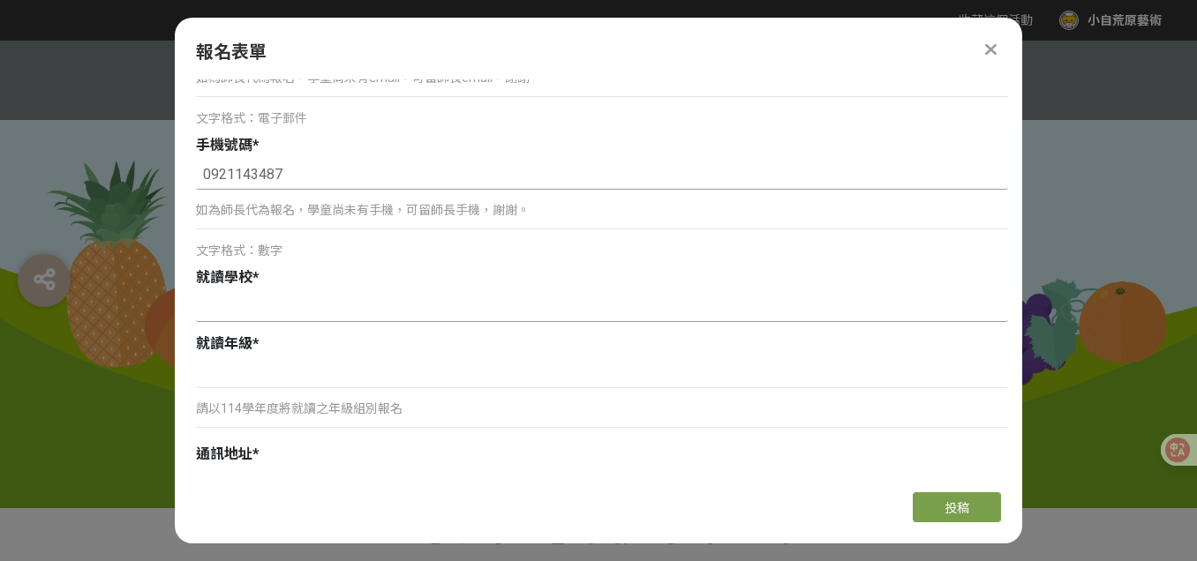
type input "0921143487"
click at [294, 306] on input at bounding box center [602, 307] width 812 height 30
type input "五常國小"
click at [287, 378] on input at bounding box center [602, 373] width 812 height 30
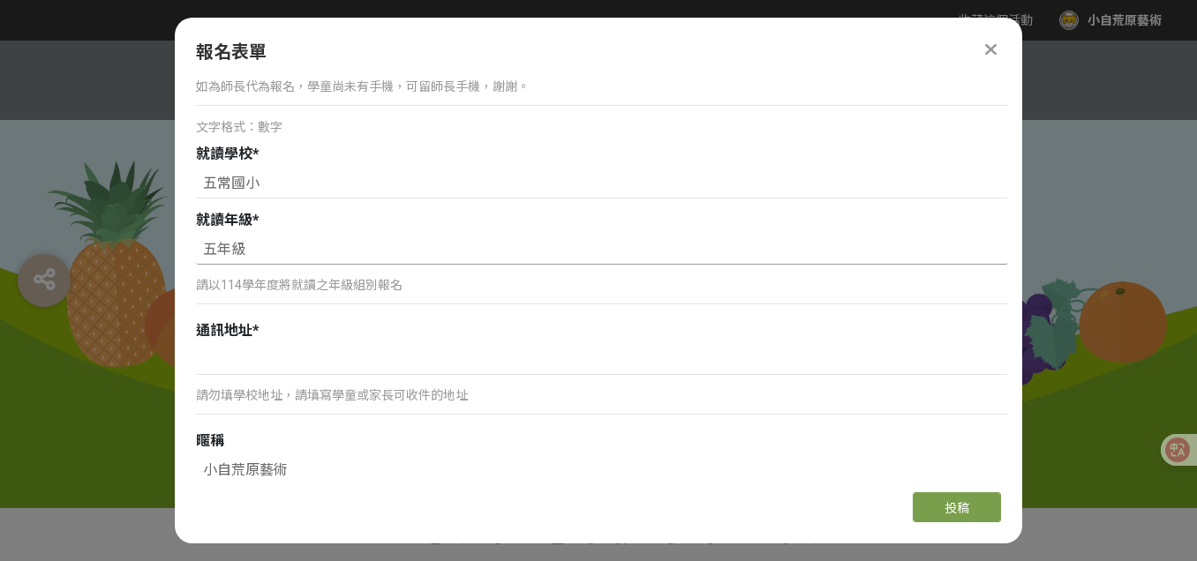
scroll to position [576, 0]
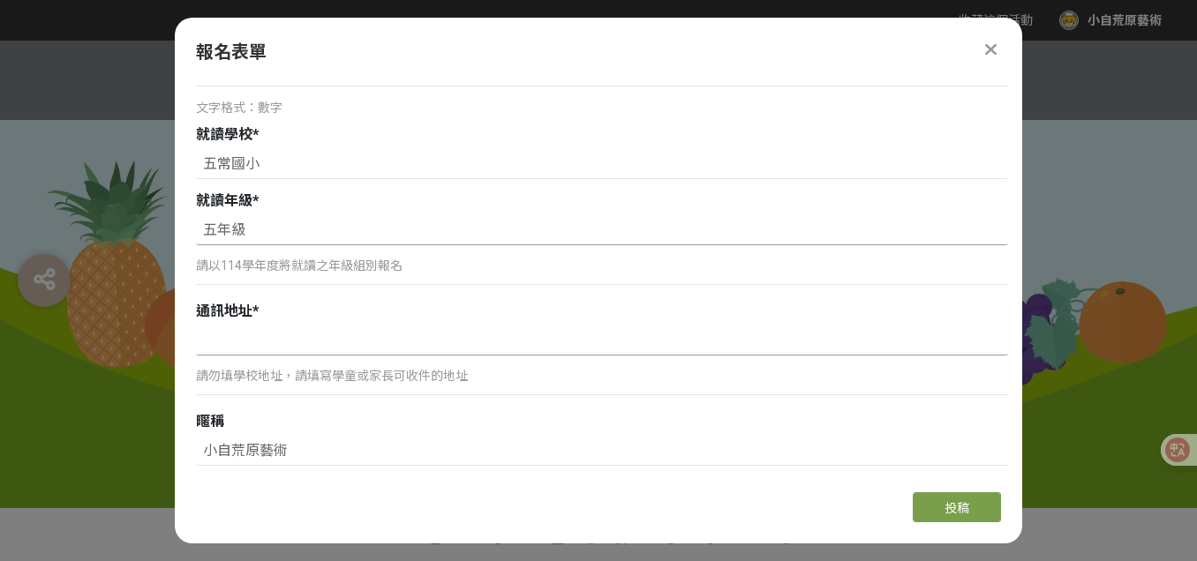
type input "五年級"
click at [272, 349] on input at bounding box center [602, 341] width 812 height 30
click at [186, 340] on div "組別與階段選擇 線上初選投稿 114學年度就讀高年級組：國小5、6年級在學學生 線上初選投稿 114學年度就讀中年級組：國小3、4年級在學學生 線上初選投稿 …" at bounding box center [598, 278] width 847 height 399
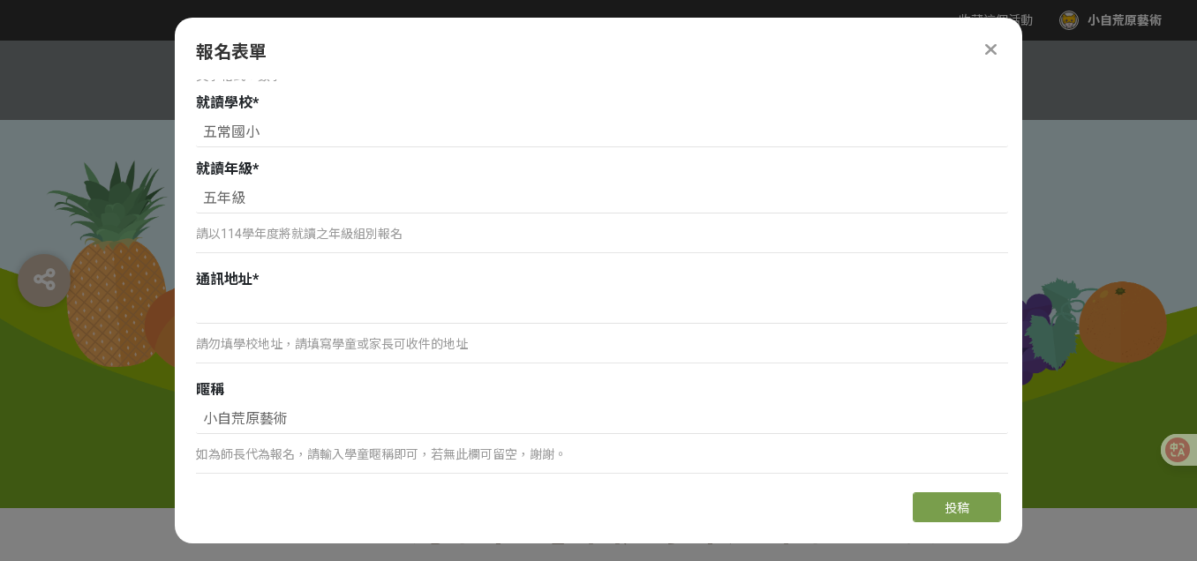
scroll to position [625, 0]
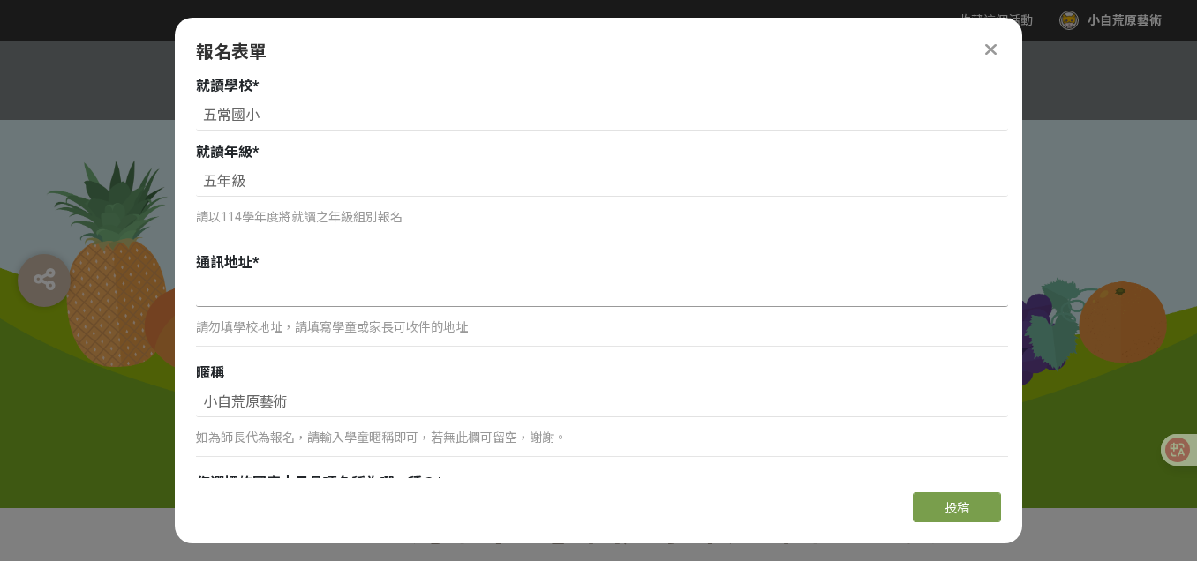
click at [237, 297] on input at bounding box center [602, 292] width 812 height 30
click at [475, 254] on div "通訊地址 *" at bounding box center [602, 262] width 812 height 21
click at [249, 215] on p "請以114學年度將就讀之年級組別報名" at bounding box center [602, 217] width 812 height 19
click at [282, 326] on p "請勿填學校地址，請填寫學童或家長可收件的地址" at bounding box center [602, 328] width 812 height 19
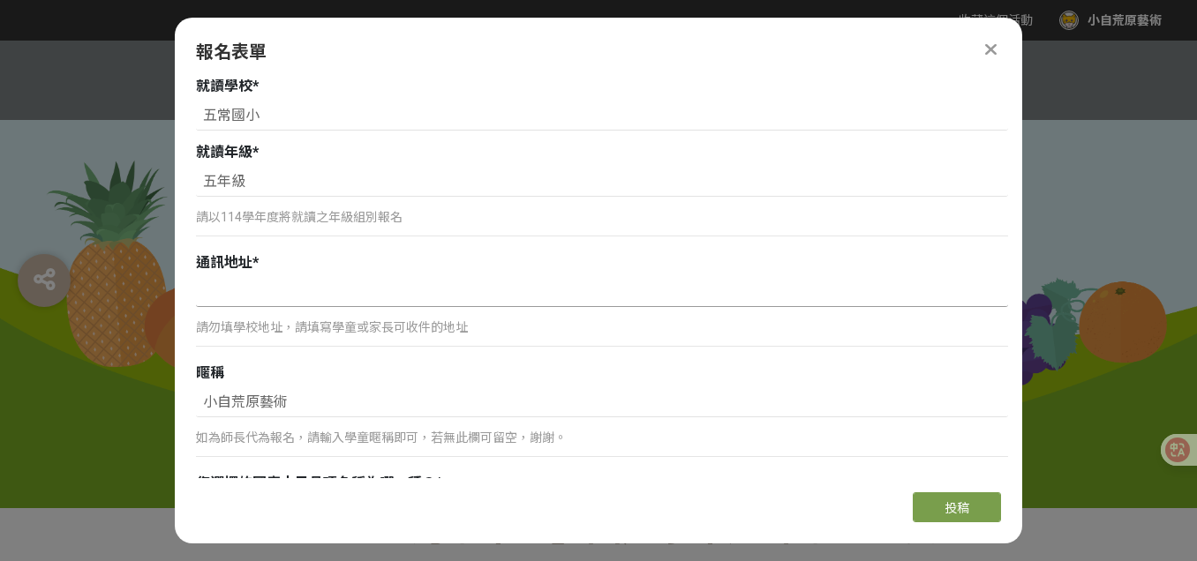
click at [261, 296] on input at bounding box center [602, 292] width 812 height 30
paste input "104078[STREET_ADDRESS]2樓"
type input "104078[STREET_ADDRESS]2樓"
click at [464, 328] on p "請勿填學校地址，請填寫學童或家長可收件的地址" at bounding box center [602, 328] width 812 height 19
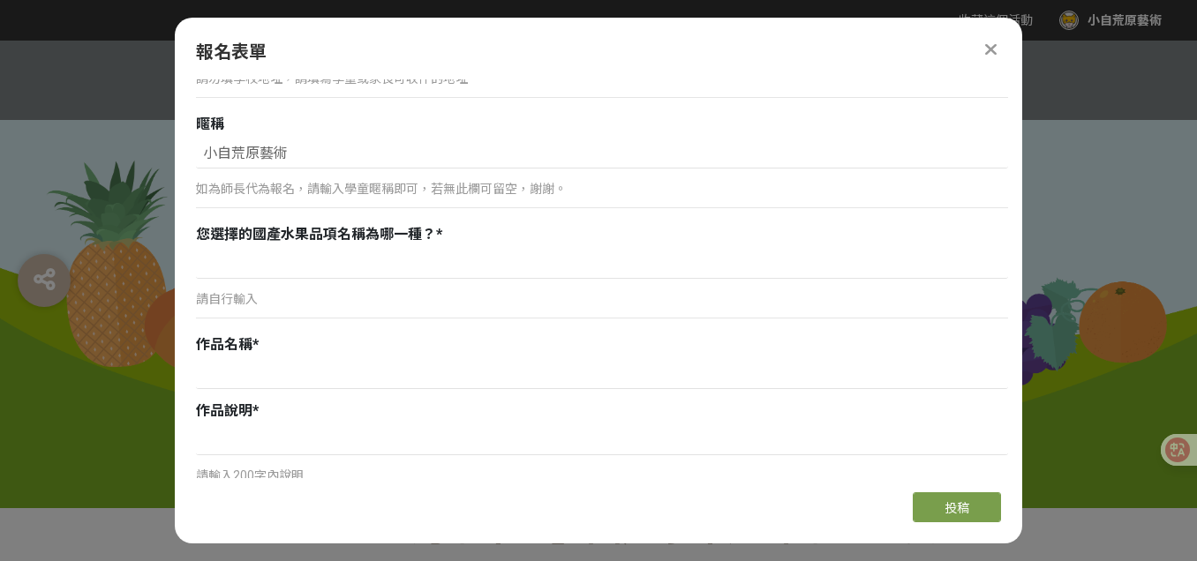
scroll to position [875, 0]
click at [346, 263] on input at bounding box center [602, 263] width 812 height 30
type input "ㄋ"
type input "檸檬"
click at [354, 370] on input at bounding box center [602, 373] width 812 height 30
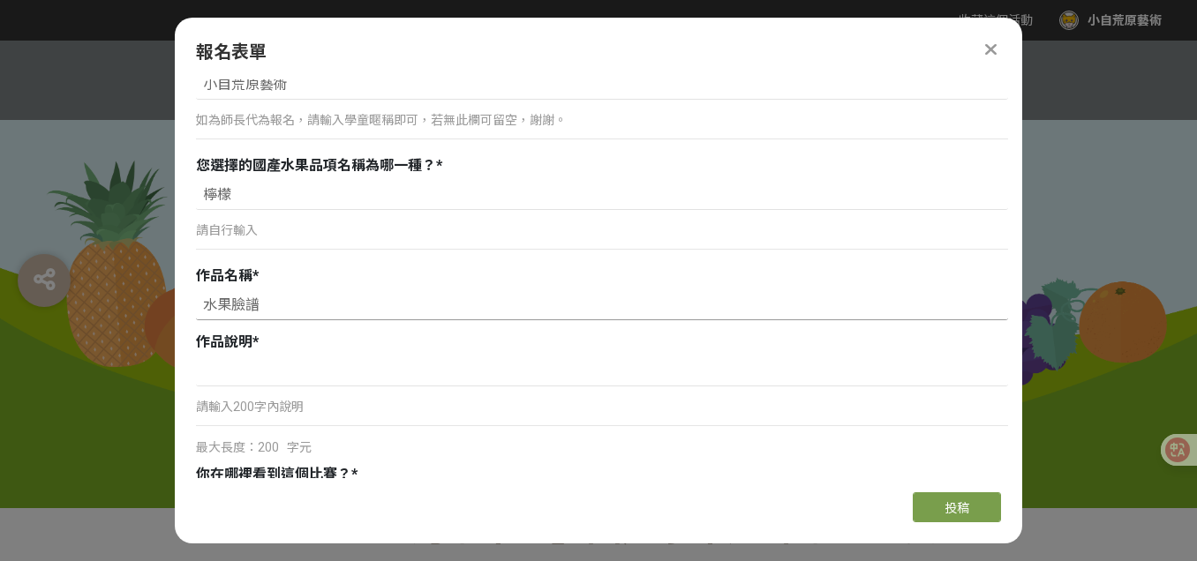
scroll to position [993, 0]
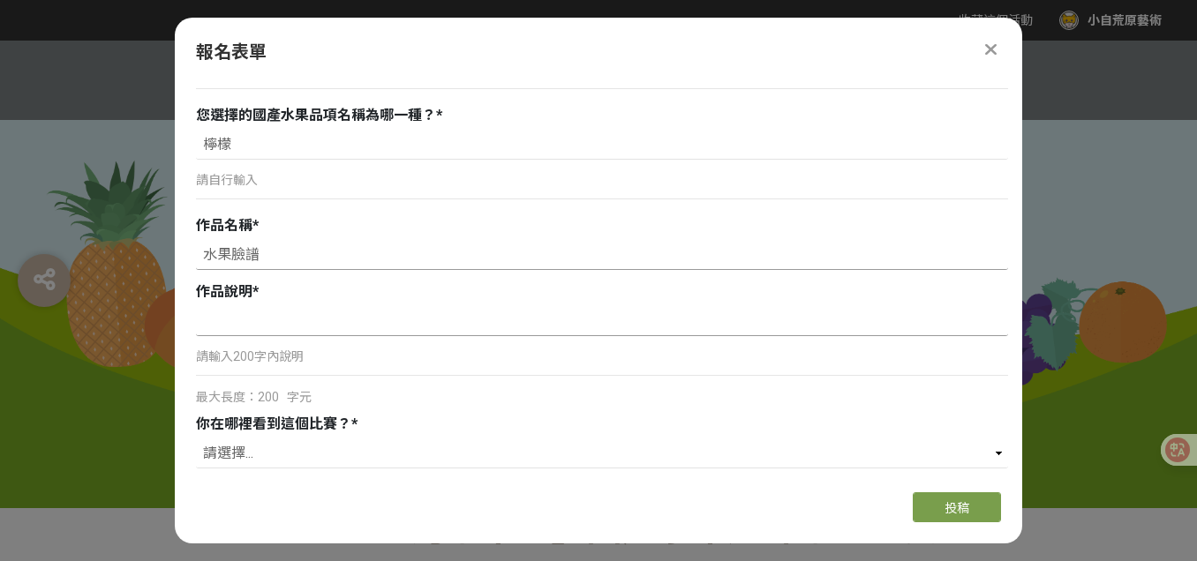
type input "水果臉譜"
click at [295, 320] on input at bounding box center [602, 321] width 812 height 30
click at [320, 321] on input "我的作品是從欣賞[PERSON_NAME]˙[PERSON_NAME]欽博多" at bounding box center [602, 321] width 812 height 30
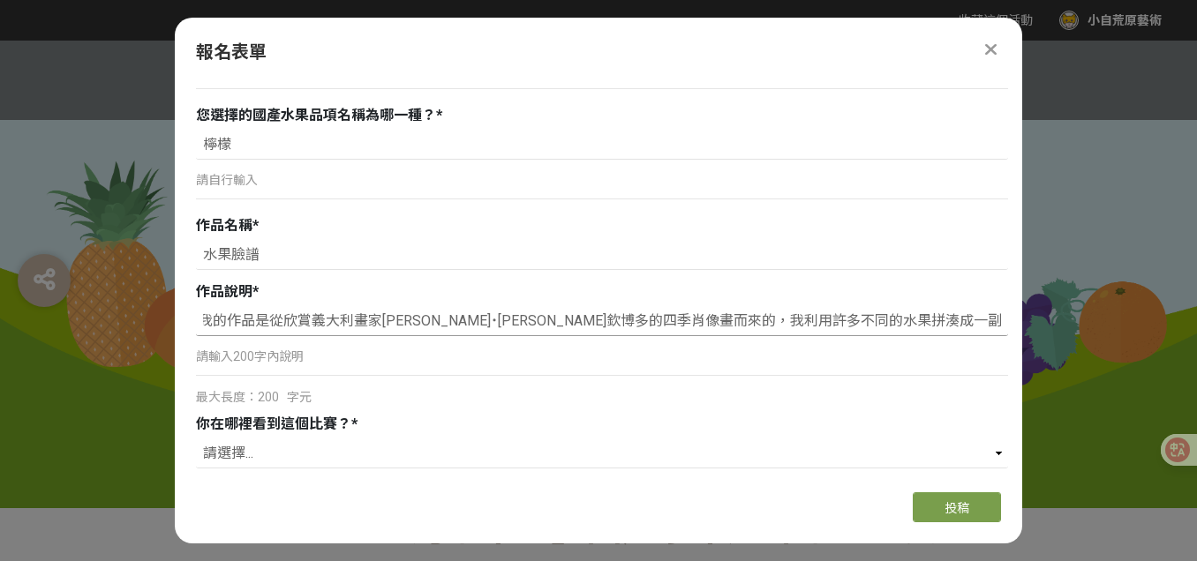
scroll to position [1168, 0]
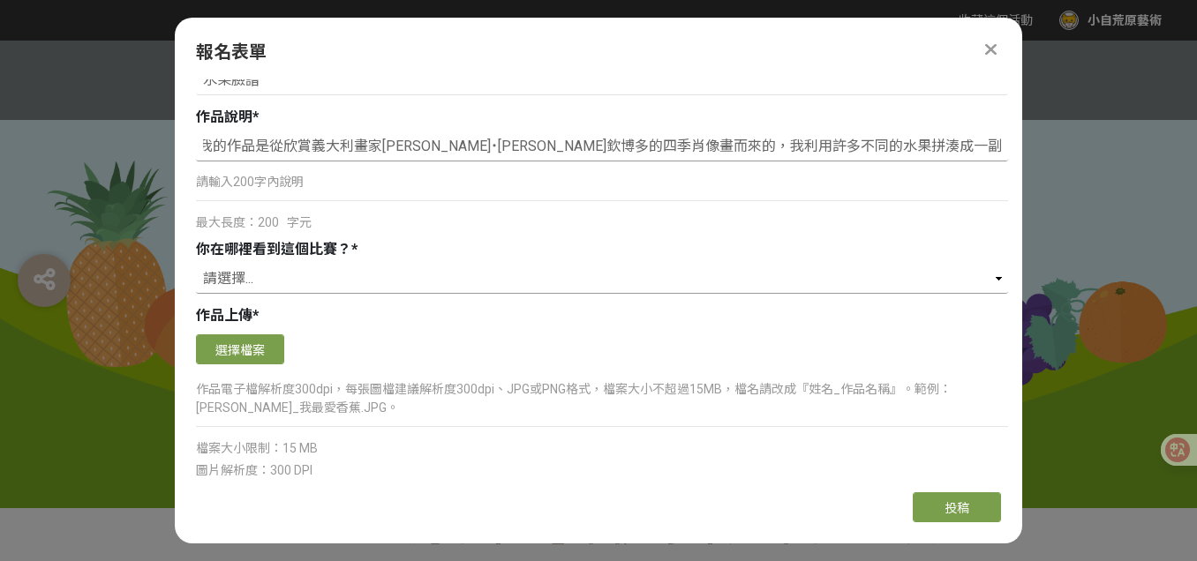
type input "我的作品是從欣賞義大利畫家[PERSON_NAME]˙[PERSON_NAME]欽博多的四季肖像畫而來的，我利用許多不同的水果拼湊成一副多汁甜蜜的水果人像。"
click at [253, 275] on select "請選擇... 獎金獵人網站 Facebook / Instagram 校園講座 / 老師系上推薦 電子郵件 海報 其他" at bounding box center [602, 279] width 812 height 30
select select "cms:formUnit:otherOption:75502380024be42b42803d3d944b2c87"
click at [196, 264] on select "請選擇... 獎金獵人網站 Facebook / Instagram 校園講座 / 老師系上推薦 電子郵件 海報 其他" at bounding box center [602, 279] width 812 height 30
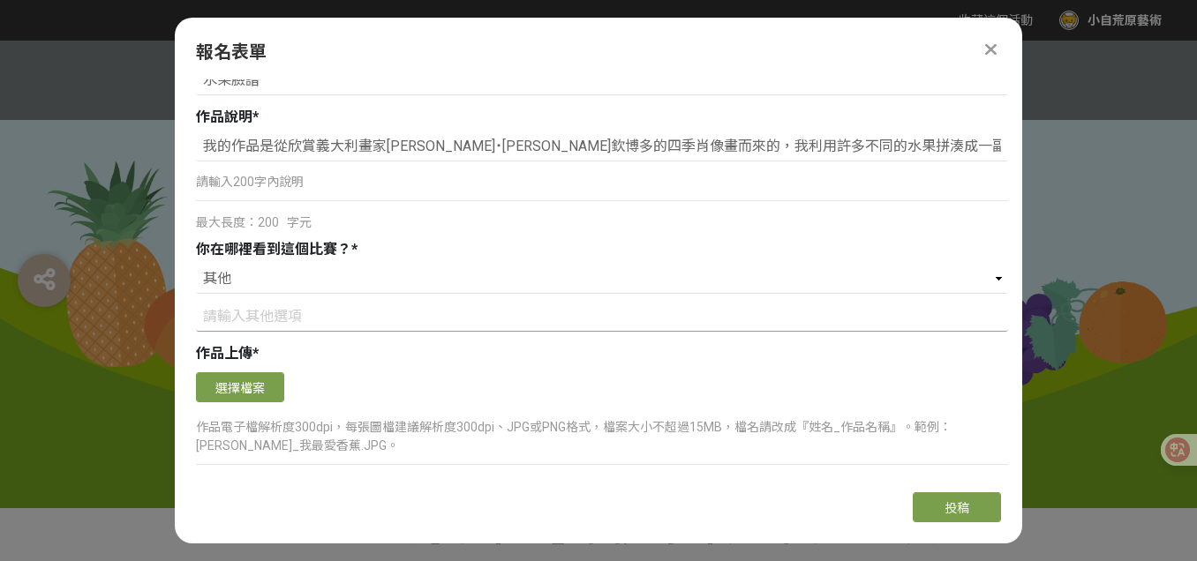
click at [258, 315] on input at bounding box center [602, 317] width 812 height 30
click at [237, 281] on select "請選擇... 獎金獵人網站 Facebook / Instagram 校園講座 / 老師系上推薦 電子郵件 海報 其他" at bounding box center [602, 279] width 812 height 30
click at [196, 264] on select "請選擇... 獎金獵人網站 Facebook / Instagram 校園講座 / 老師系上推薦 電子郵件 海報 其他" at bounding box center [602, 279] width 812 height 30
click at [247, 309] on input at bounding box center [602, 317] width 812 height 30
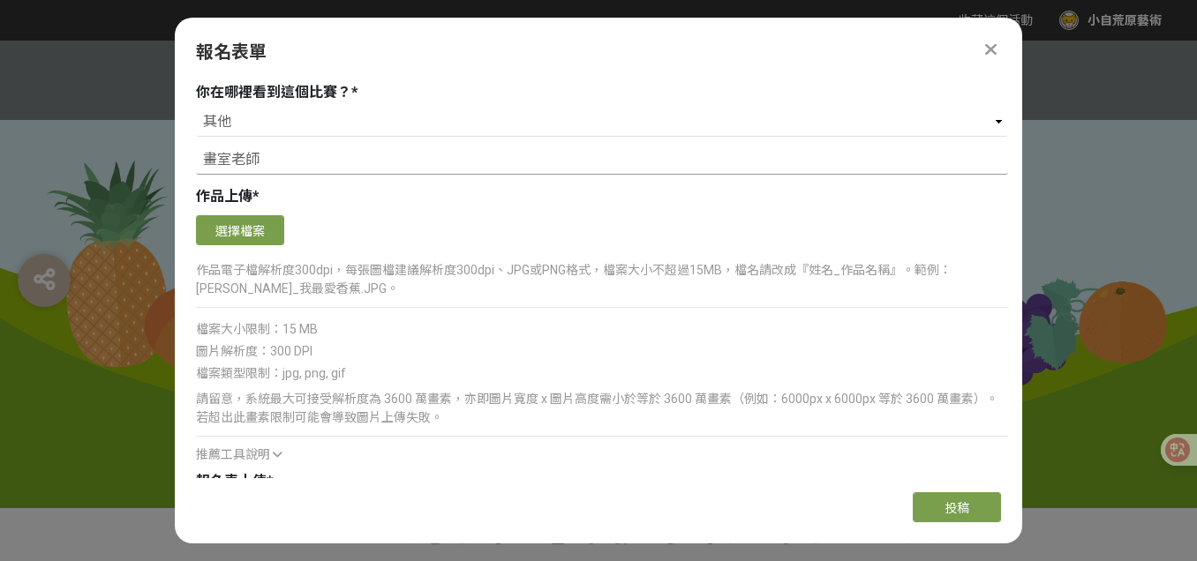
type input "畫室老師"
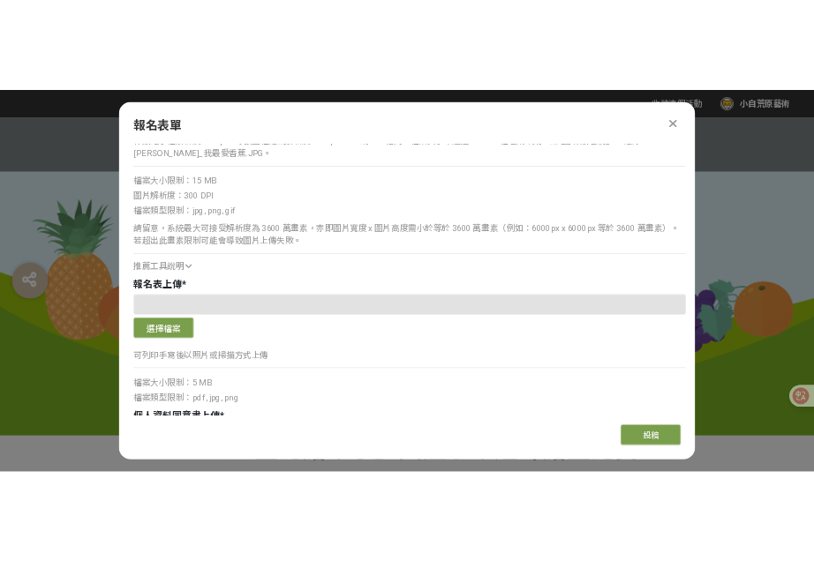
scroll to position [1482, 0]
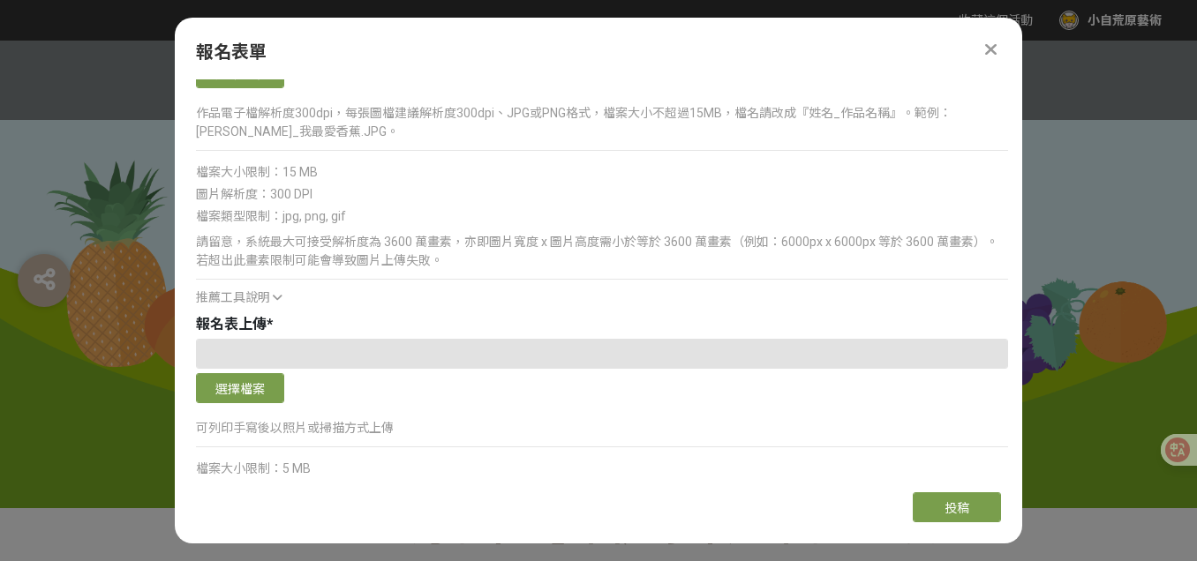
click at [1154, 198] on div at bounding box center [598, 275] width 1197 height 468
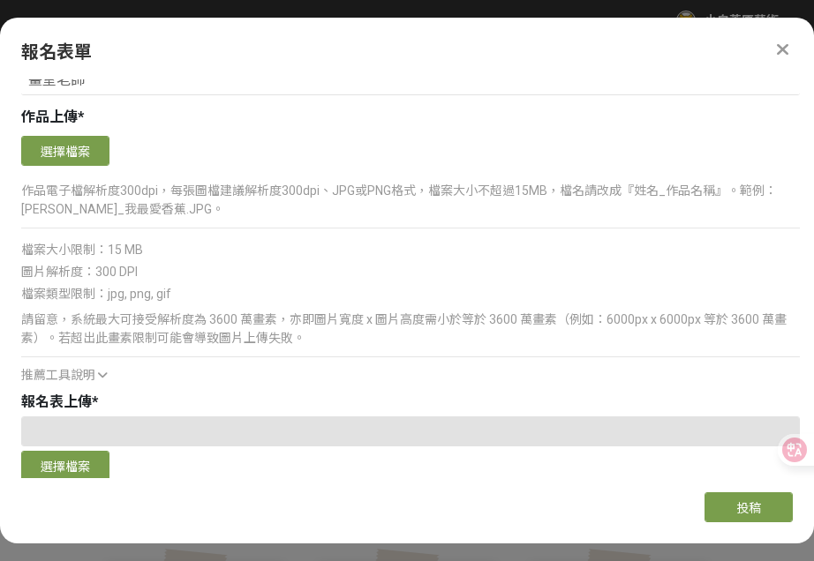
scroll to position [1337, 0]
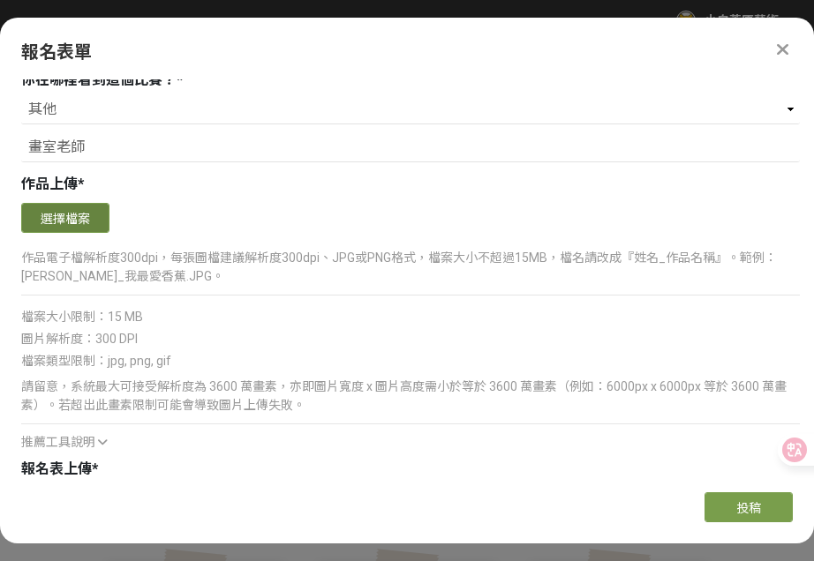
click at [61, 206] on button "選擇檔案" at bounding box center [65, 218] width 88 height 30
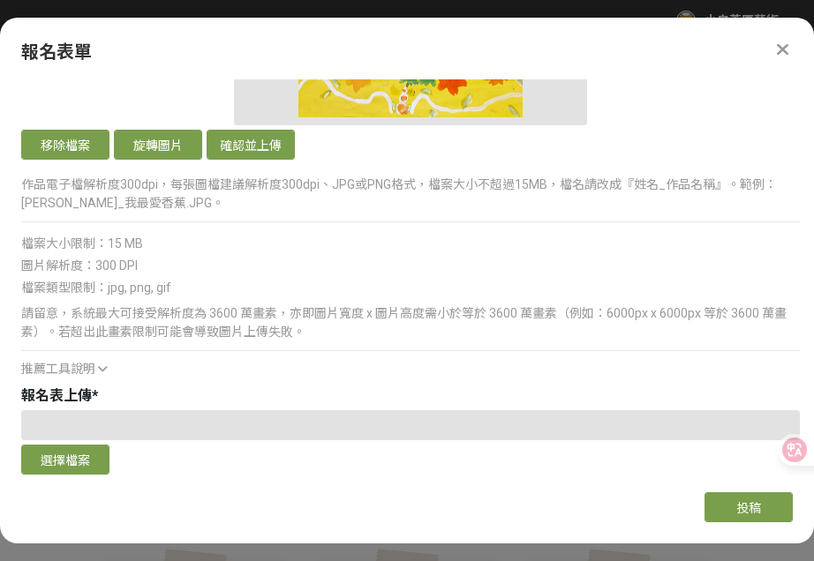
scroll to position [1780, 0]
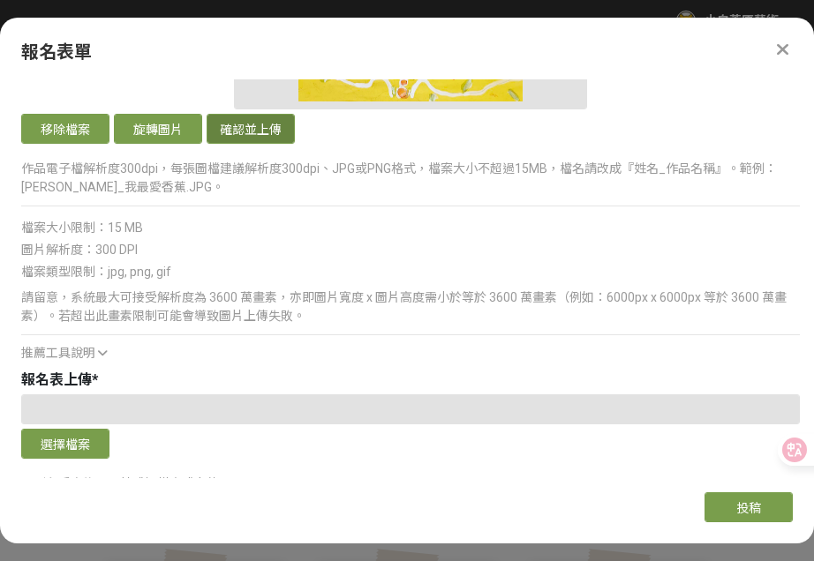
click at [262, 131] on button "確認並上傳" at bounding box center [251, 129] width 88 height 30
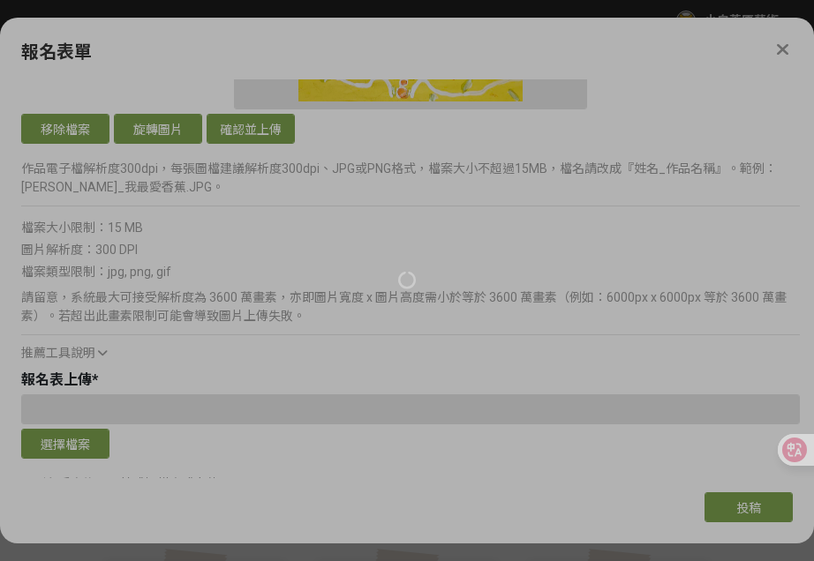
scroll to position [1426, 0]
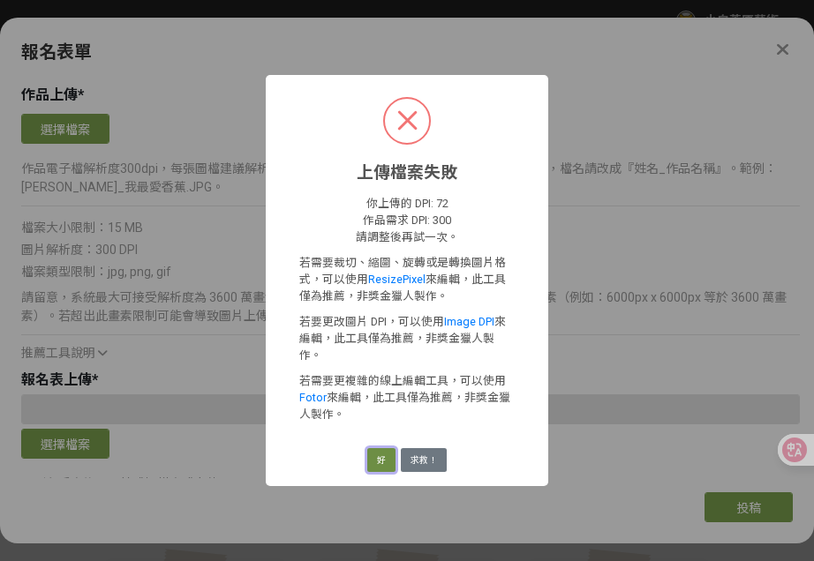
click at [383, 448] on button "好" at bounding box center [381, 460] width 28 height 25
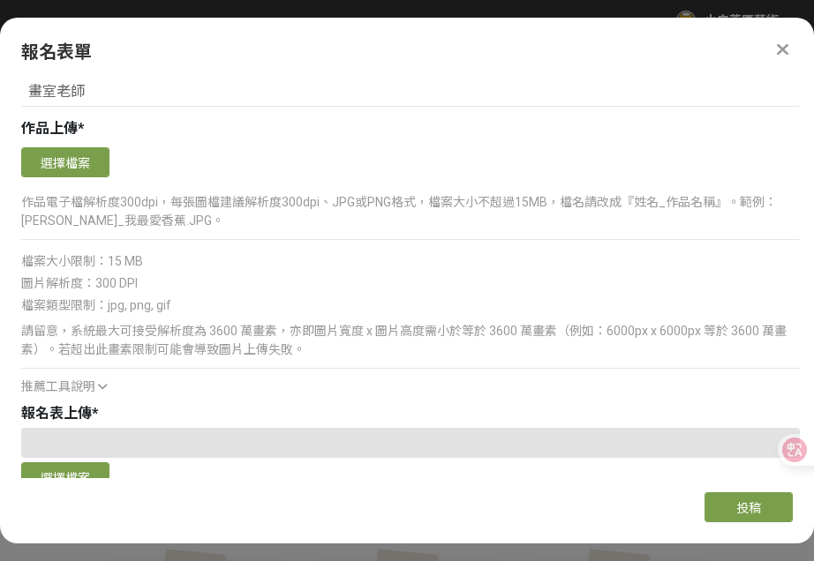
scroll to position [1279, 0]
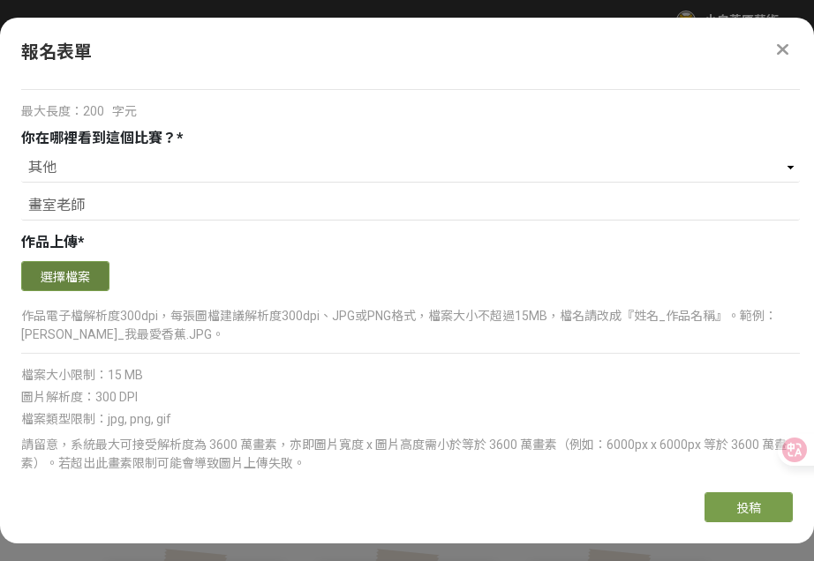
click at [43, 270] on button "選擇檔案" at bounding box center [65, 276] width 88 height 30
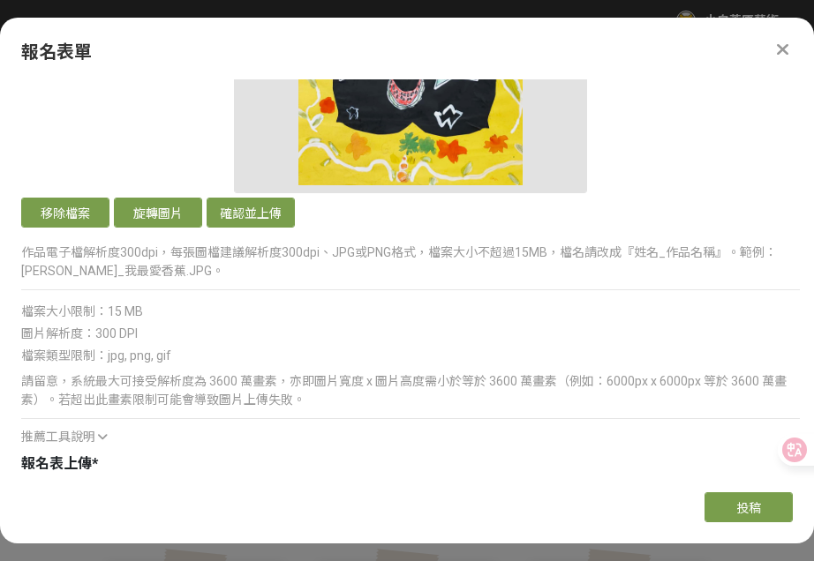
scroll to position [1780, 0]
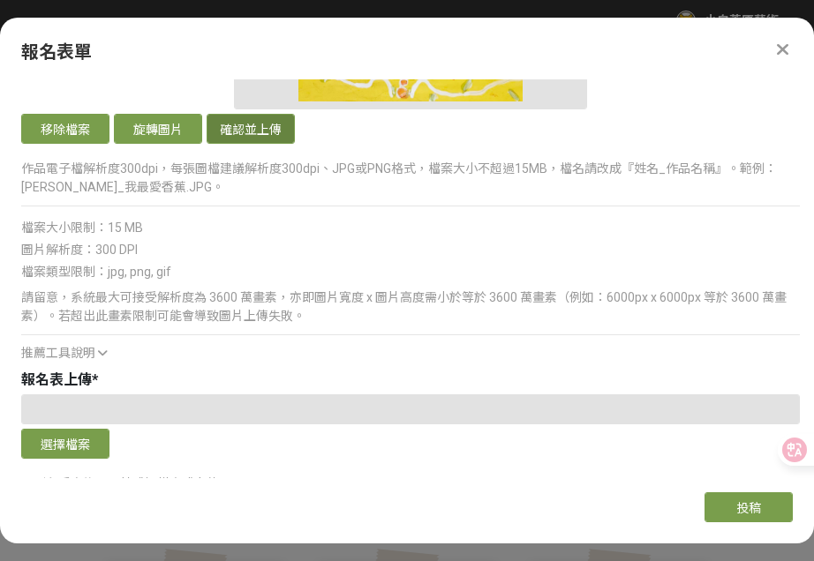
click at [251, 131] on button "確認並上傳" at bounding box center [251, 129] width 88 height 30
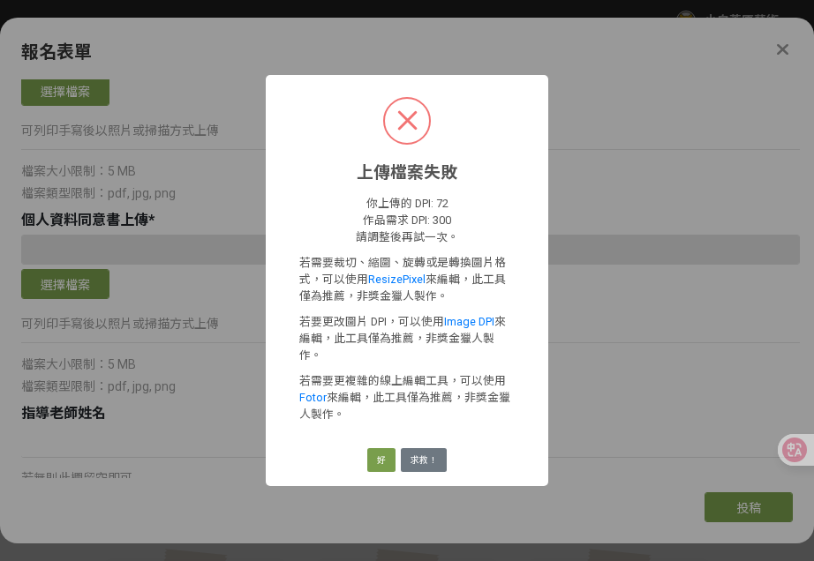
scroll to position [1426, 0]
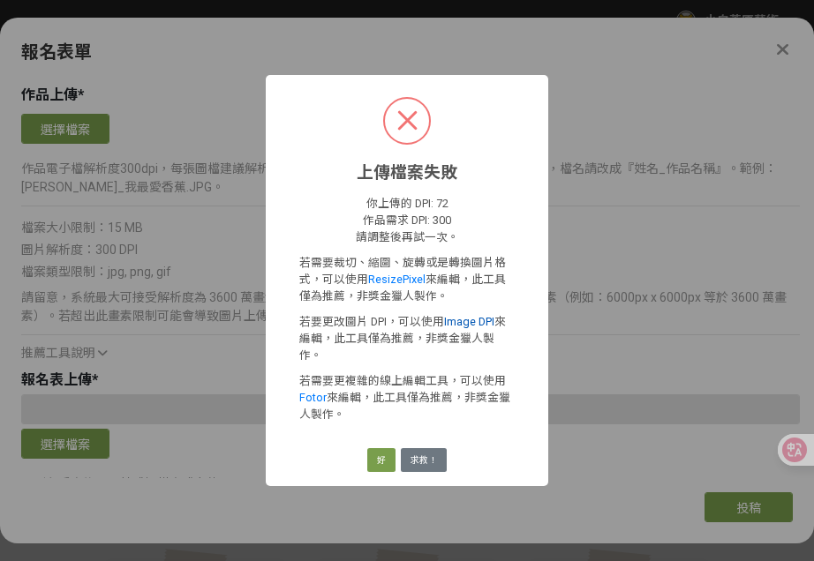
click at [462, 328] on link "Image DPI" at bounding box center [469, 321] width 50 height 13
click at [380, 453] on button "好" at bounding box center [381, 460] width 28 height 25
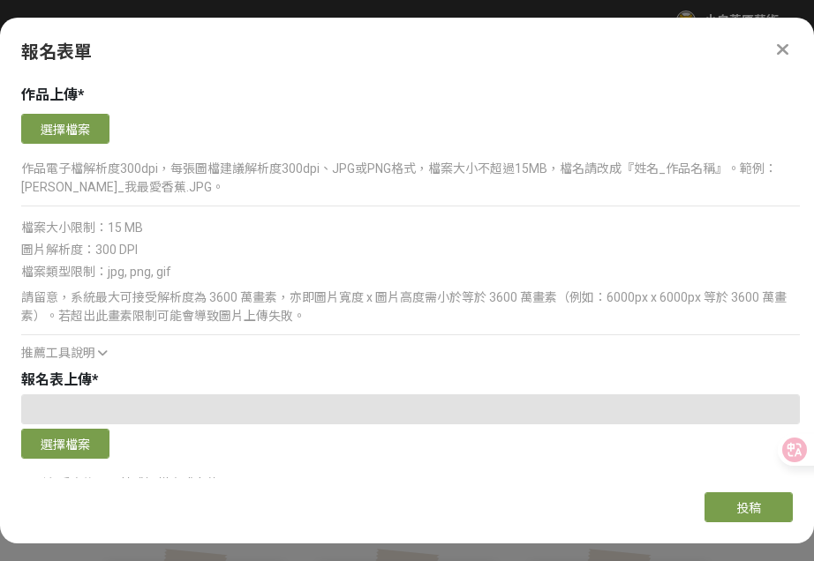
click at [72, 102] on span "作品上傳" at bounding box center [49, 95] width 56 height 17
click at [74, 136] on button "選擇檔案" at bounding box center [65, 129] width 88 height 30
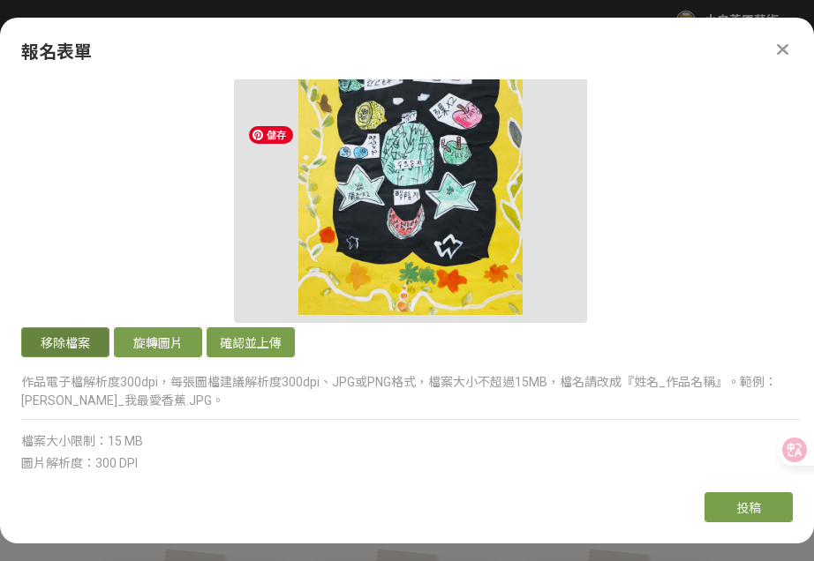
scroll to position [1743, 0]
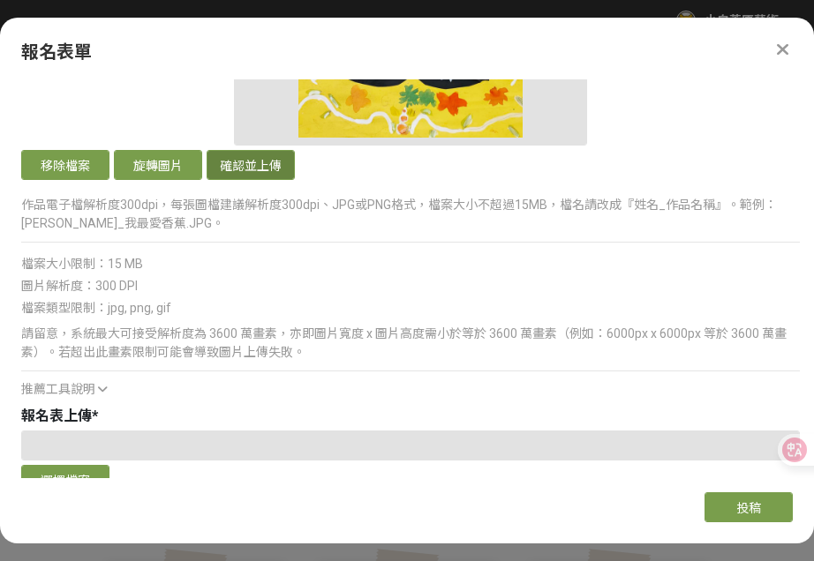
click at [287, 166] on button "確認並上傳" at bounding box center [251, 165] width 88 height 30
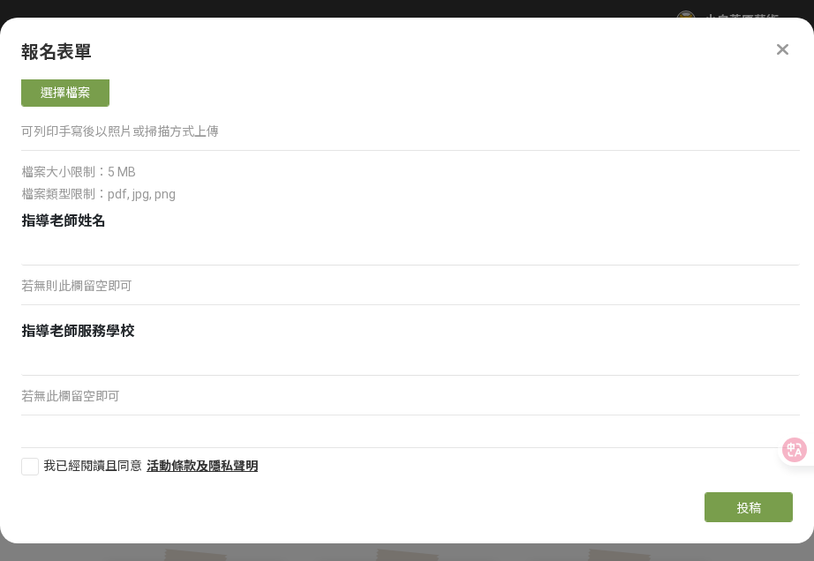
scroll to position [2336, 0]
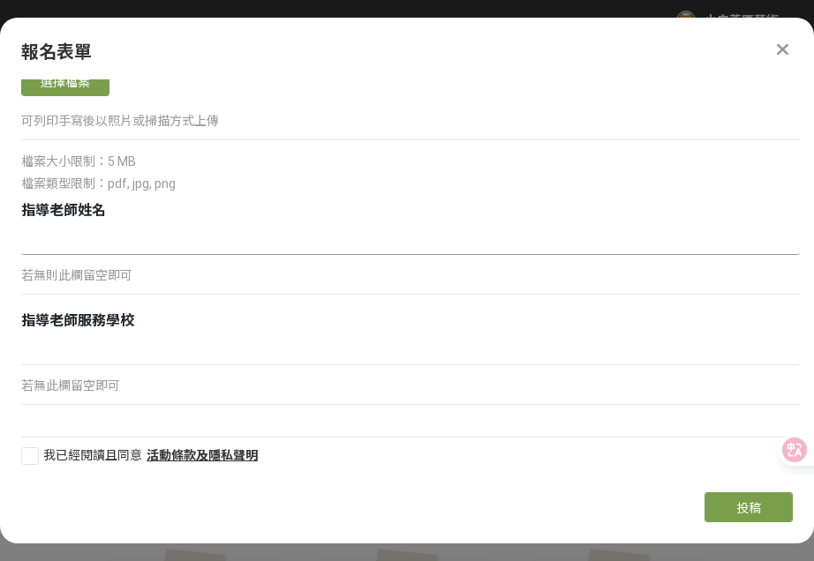
click at [117, 242] on input at bounding box center [410, 240] width 779 height 30
type input "[PERSON_NAME]"
click at [87, 384] on p "若無此欄留空即可" at bounding box center [410, 386] width 779 height 19
click at [84, 359] on input at bounding box center [410, 350] width 779 height 30
type input "小自荒原畫室"
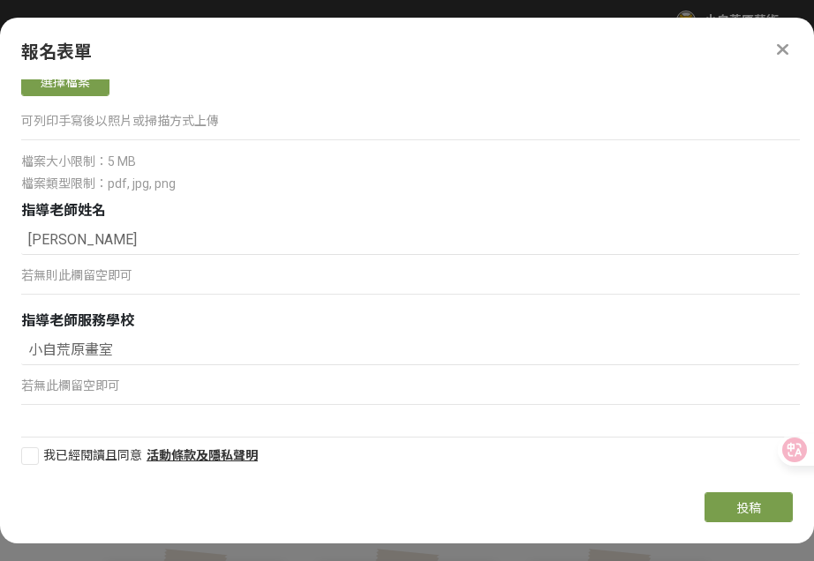
click at [36, 462] on div at bounding box center [30, 457] width 18 height 18
checkbox input "true"
click at [729, 501] on button "投稿" at bounding box center [748, 508] width 88 height 30
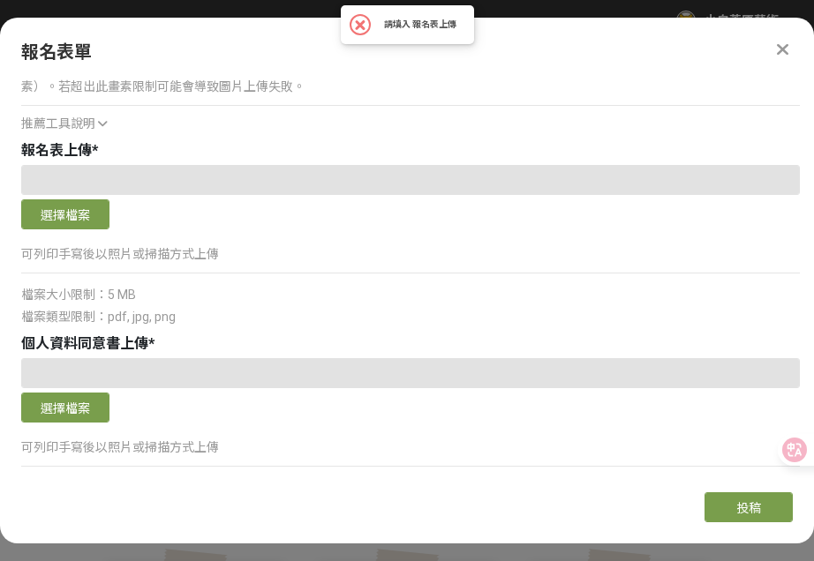
scroll to position [1978, 0]
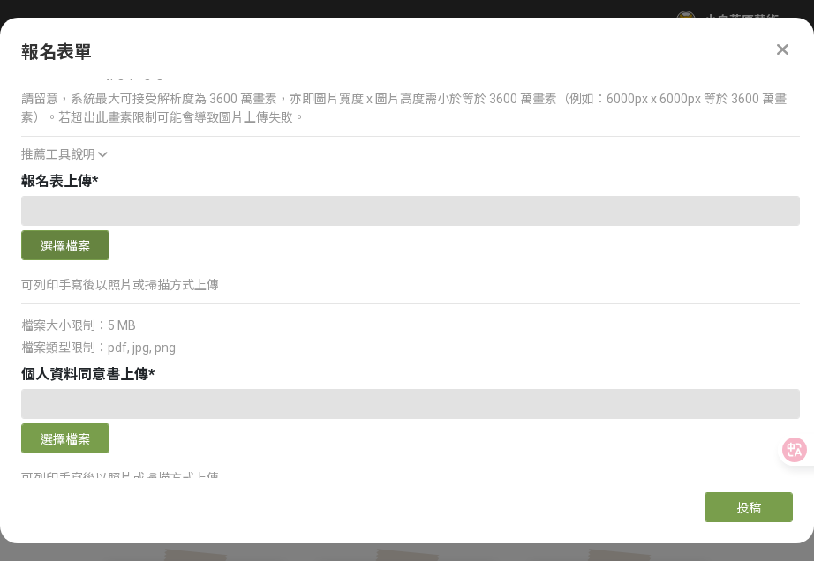
click at [79, 247] on button "選擇檔案" at bounding box center [65, 245] width 88 height 30
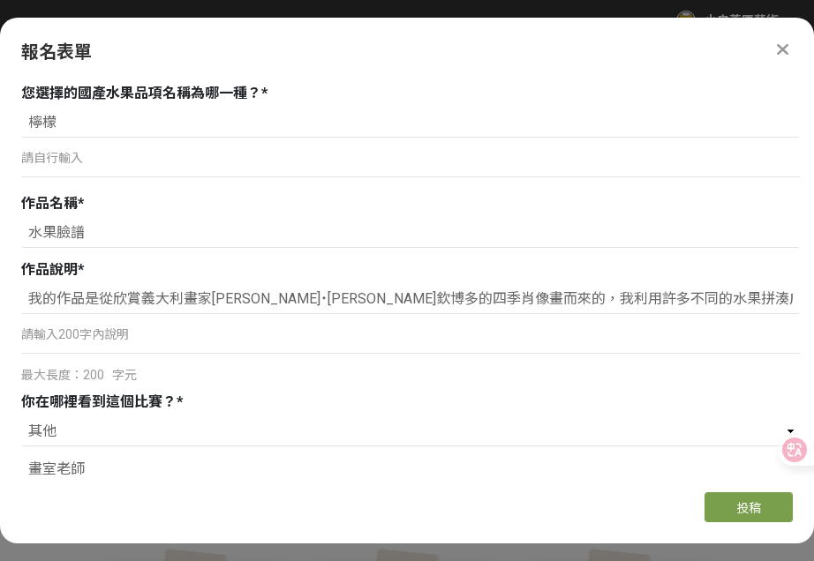
scroll to position [992, 0]
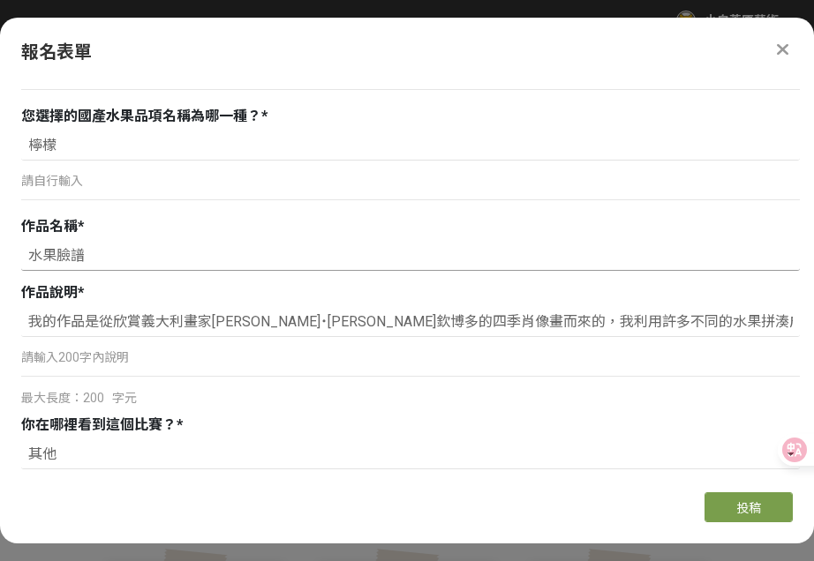
drag, startPoint x: 88, startPoint y: 254, endPoint x: 32, endPoint y: 252, distance: 56.6
click at [32, 252] on input "水果臉譜" at bounding box center [410, 256] width 779 height 30
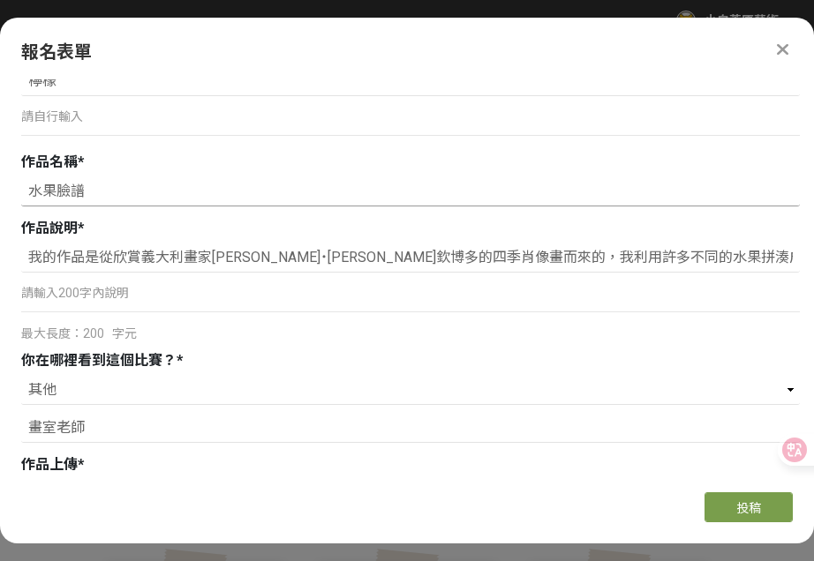
scroll to position [1135, 0]
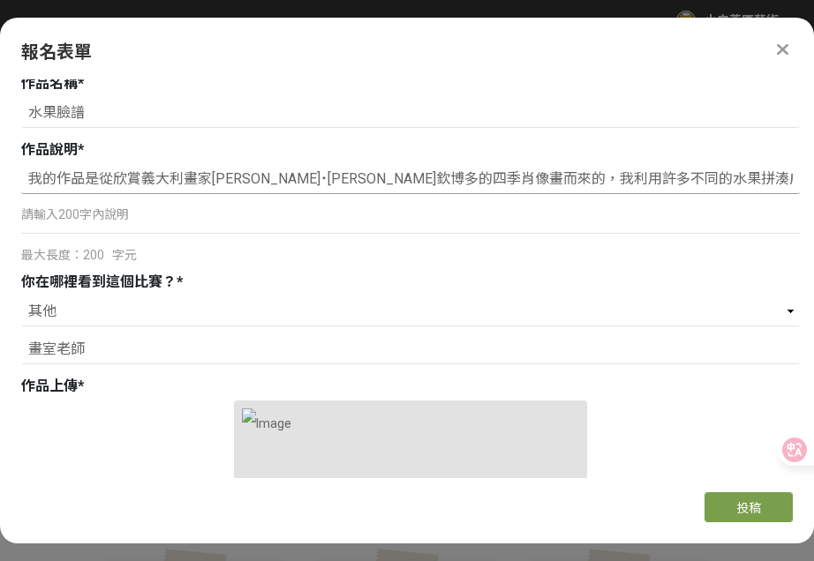
click at [650, 178] on input "我的作品是從欣賞義大利畫家[PERSON_NAME]˙[PERSON_NAME]欽博多的四季肖像畫而來的，我利用許多不同的水果拼湊成一副多汁甜蜜的水果人像。" at bounding box center [410, 179] width 779 height 30
drag, startPoint x: 787, startPoint y: 177, endPoint x: 17, endPoint y: 177, distance: 770.6
click at [17, 177] on div "組別與階段選擇 線上初選投稿 114學年度就讀高年級組：國小5、6年級在學學生 線上初選投稿 114學年度就讀中年級組：國小3、4年級在學學生 線上初選投稿 …" at bounding box center [407, 278] width 814 height 399
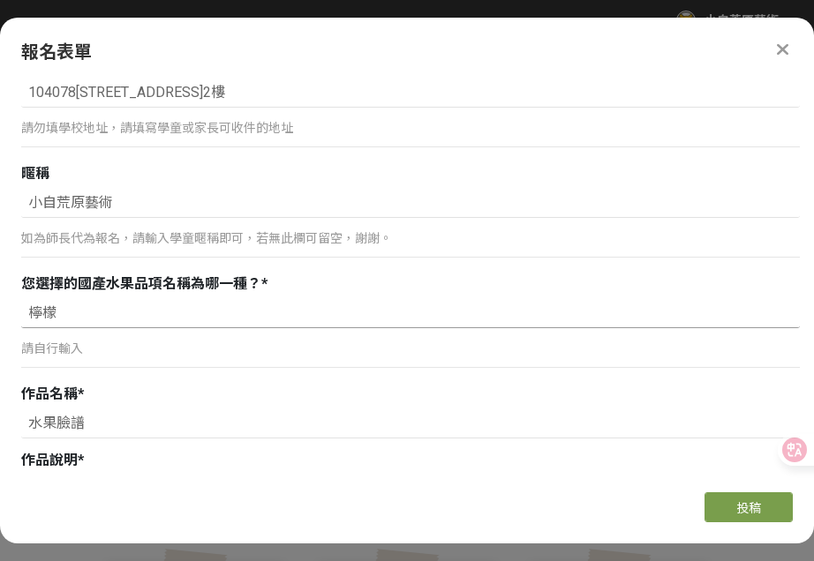
scroll to position [727, 0]
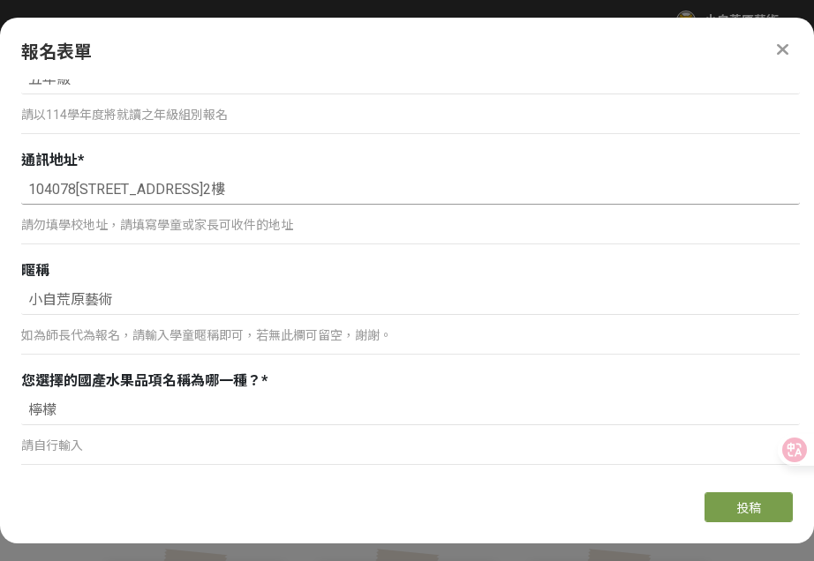
drag, startPoint x: 28, startPoint y: 190, endPoint x: 340, endPoint y: 179, distance: 311.8
click at [340, 179] on input "104078[STREET_ADDRESS]2樓" at bounding box center [410, 190] width 779 height 30
click at [233, 177] on input "104078[STREET_ADDRESS]2樓" at bounding box center [410, 190] width 779 height 30
drag, startPoint x: 300, startPoint y: 188, endPoint x: -4, endPoint y: 193, distance: 304.6
click at [0, 0] on html "收藏這個活動 小自荒原藝術 此網站由獎金獵人建置，若有網站建置需求 可洽 LINE: @irv0112w 分享 報名表單 組別與階段選擇 線上初選投稿 114…" at bounding box center [407, 0] width 814 height 0
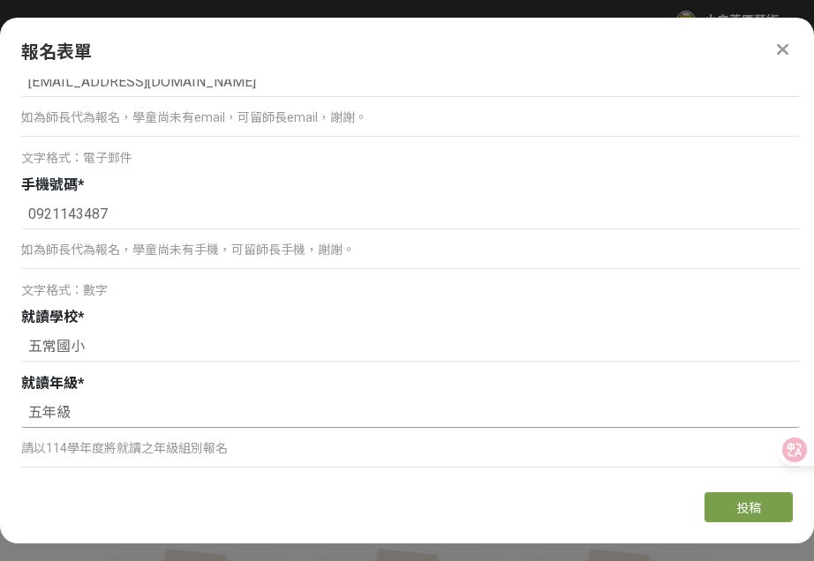
scroll to position [272, 0]
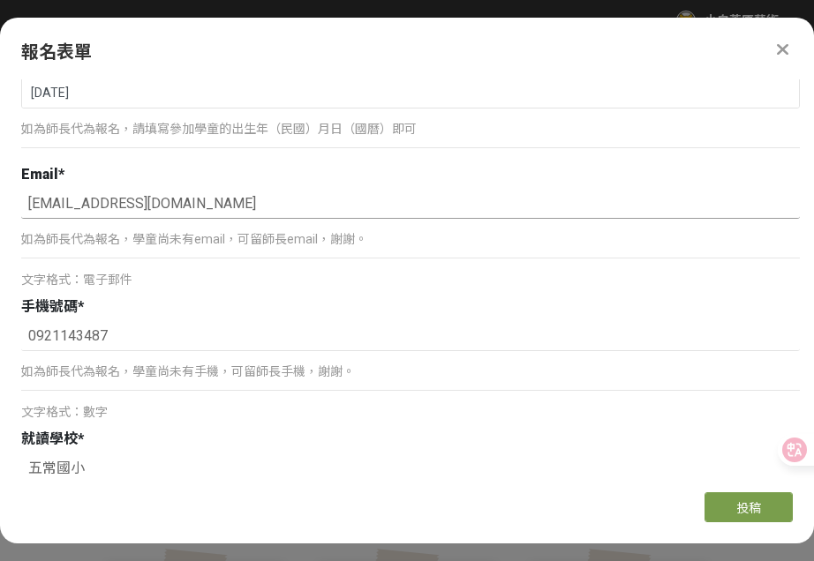
drag, startPoint x: 192, startPoint y: 206, endPoint x: 26, endPoint y: 198, distance: 166.1
click at [26, 198] on input "[EMAIL_ADDRESS][DOMAIN_NAME]" at bounding box center [410, 204] width 779 height 30
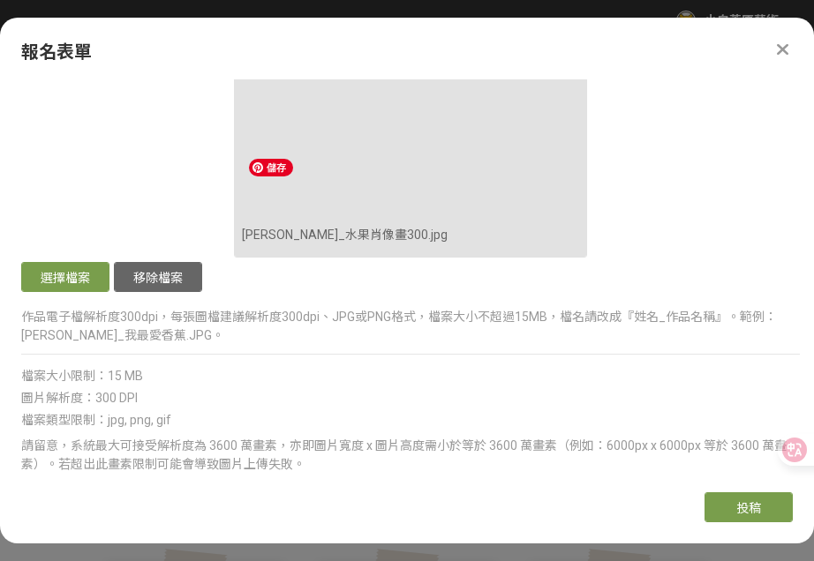
scroll to position [1948, 0]
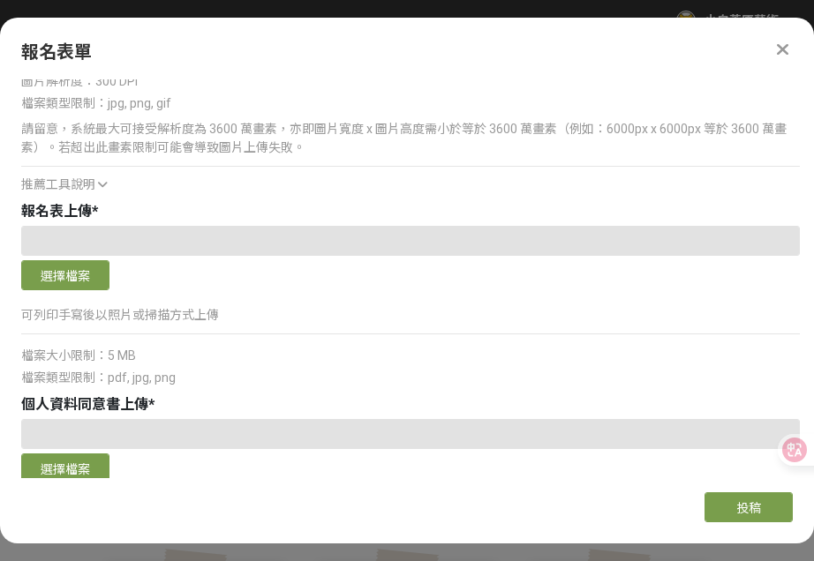
click at [205, 316] on p "可列印手寫後以照片或掃描方式上傳" at bounding box center [410, 315] width 779 height 19
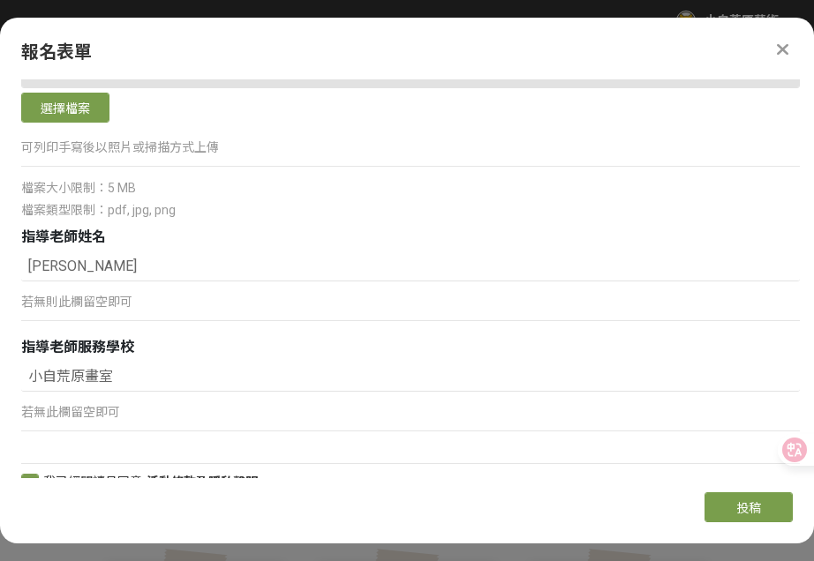
scroll to position [2336, 0]
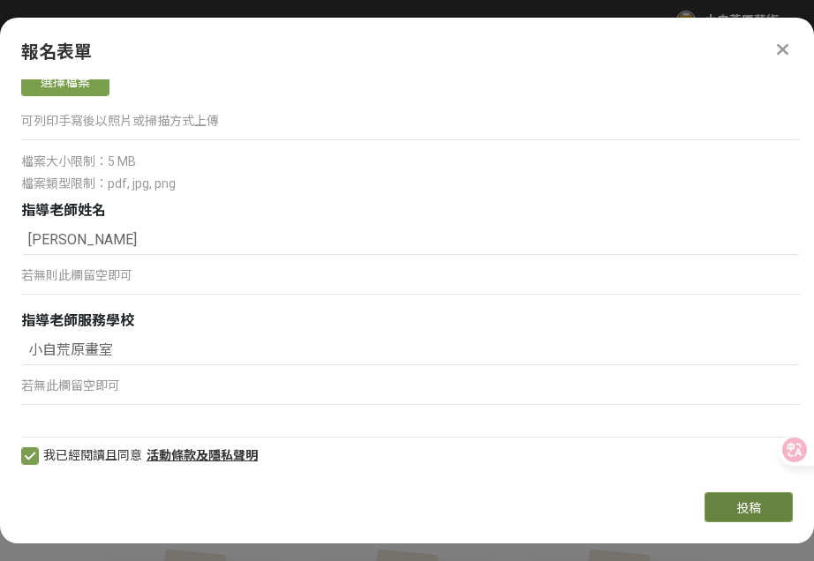
click at [746, 507] on span "投稿" at bounding box center [748, 508] width 25 height 14
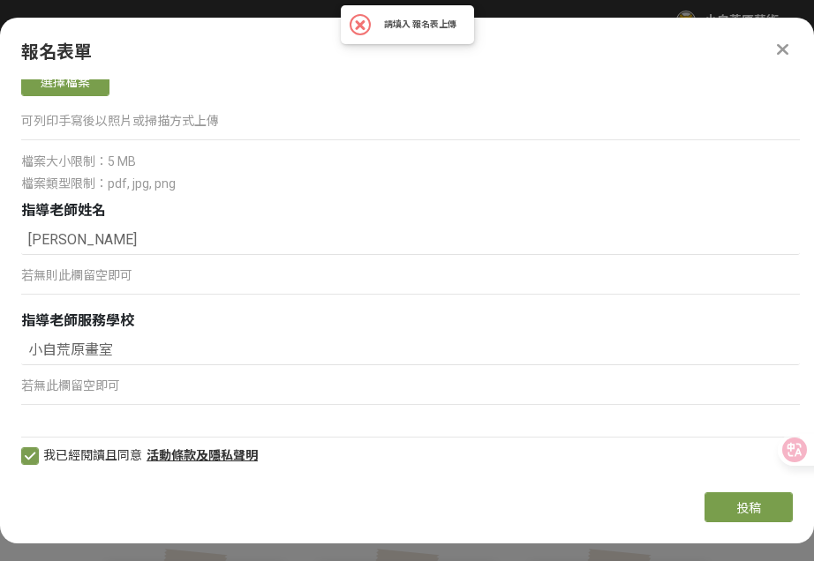
click at [405, 180] on div "檔案類型限制：pdf, jpg, png" at bounding box center [410, 184] width 779 height 19
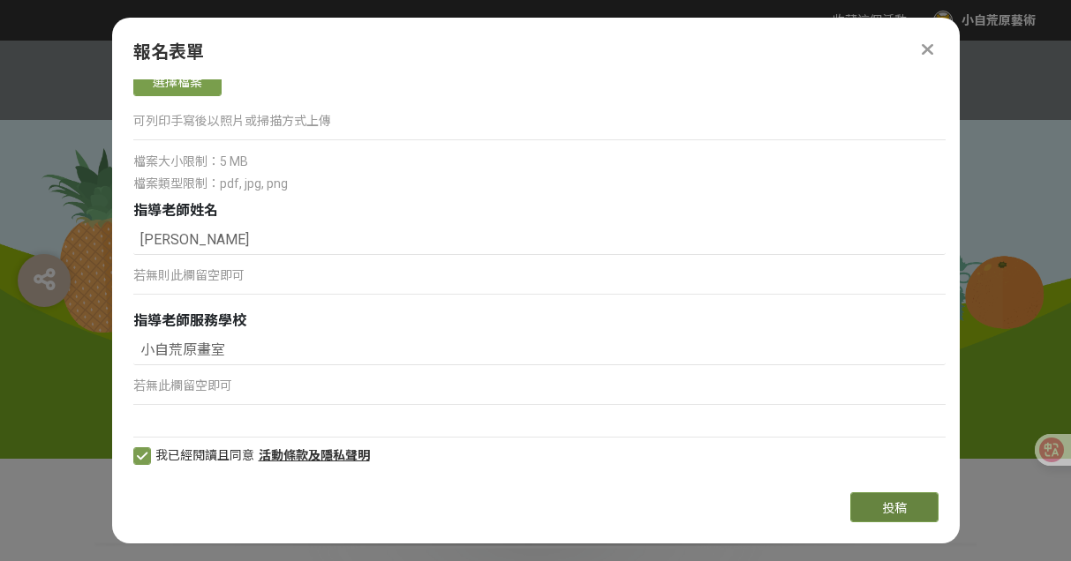
click at [878, 501] on button "投稿" at bounding box center [894, 508] width 88 height 30
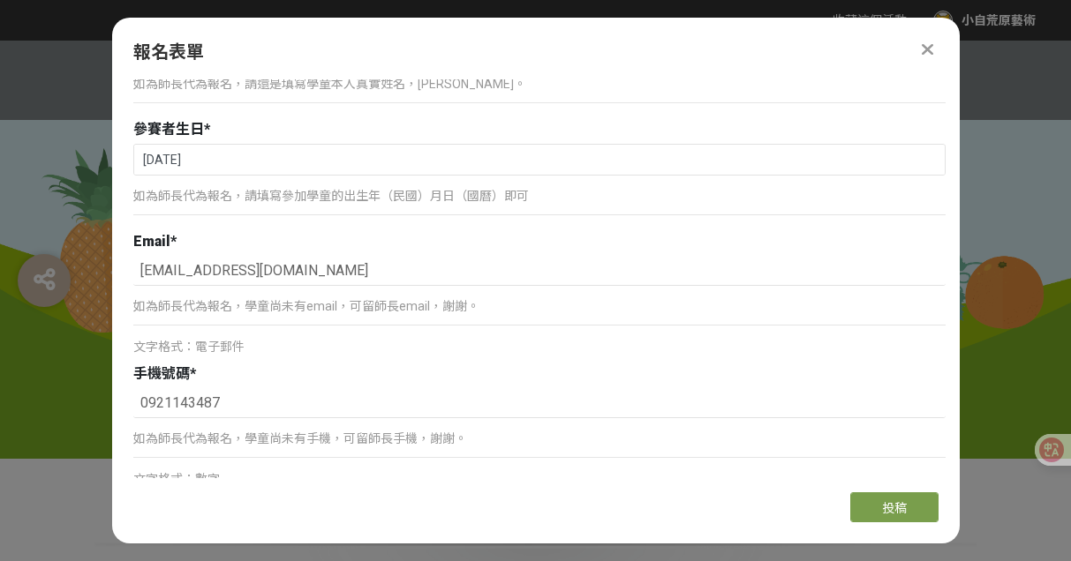
scroll to position [0, 0]
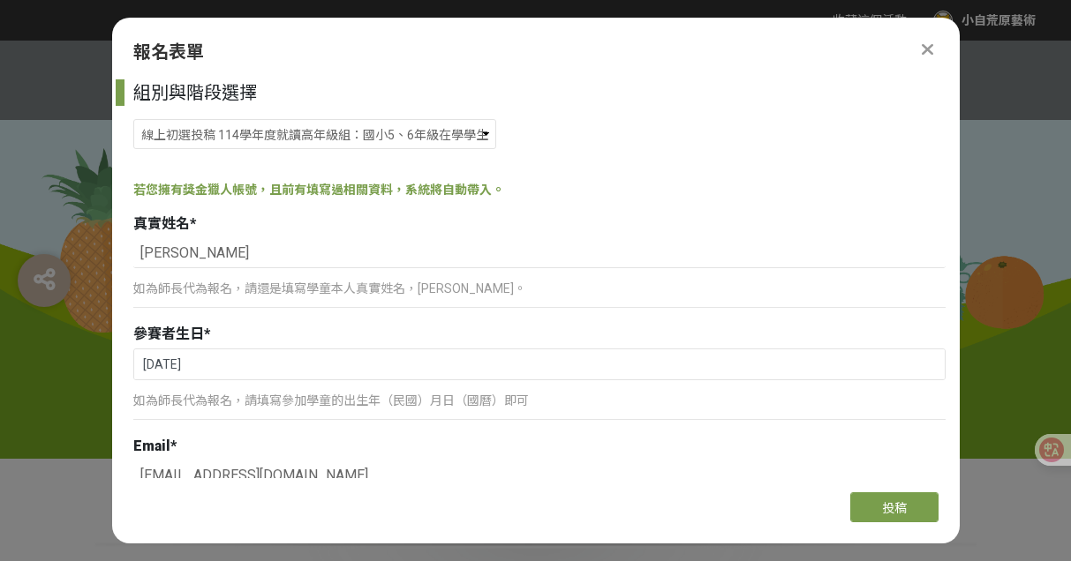
click at [935, 48] on div at bounding box center [927, 49] width 21 height 21
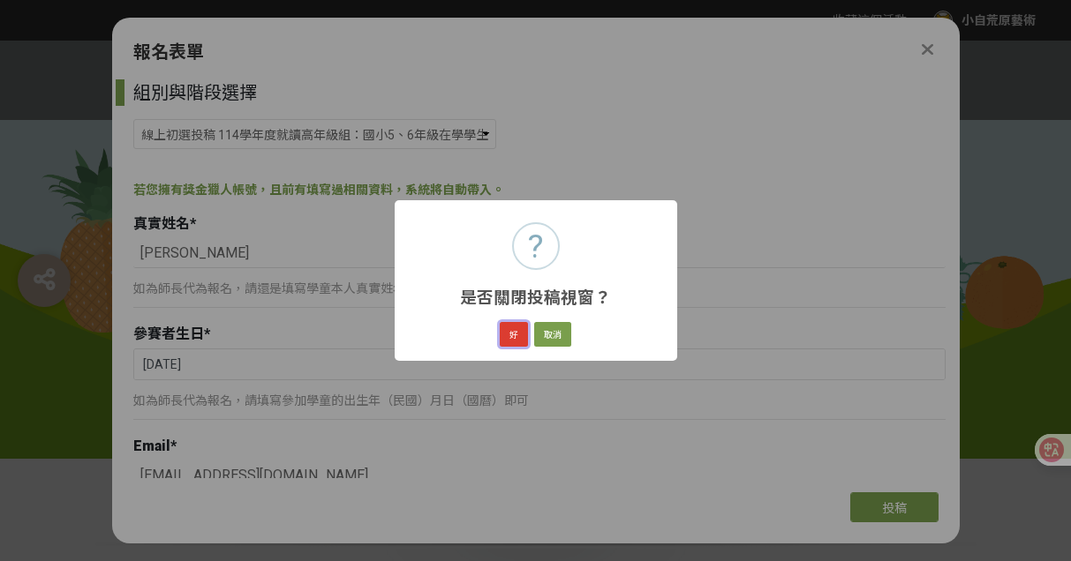
click at [511, 335] on button "好" at bounding box center [514, 334] width 28 height 25
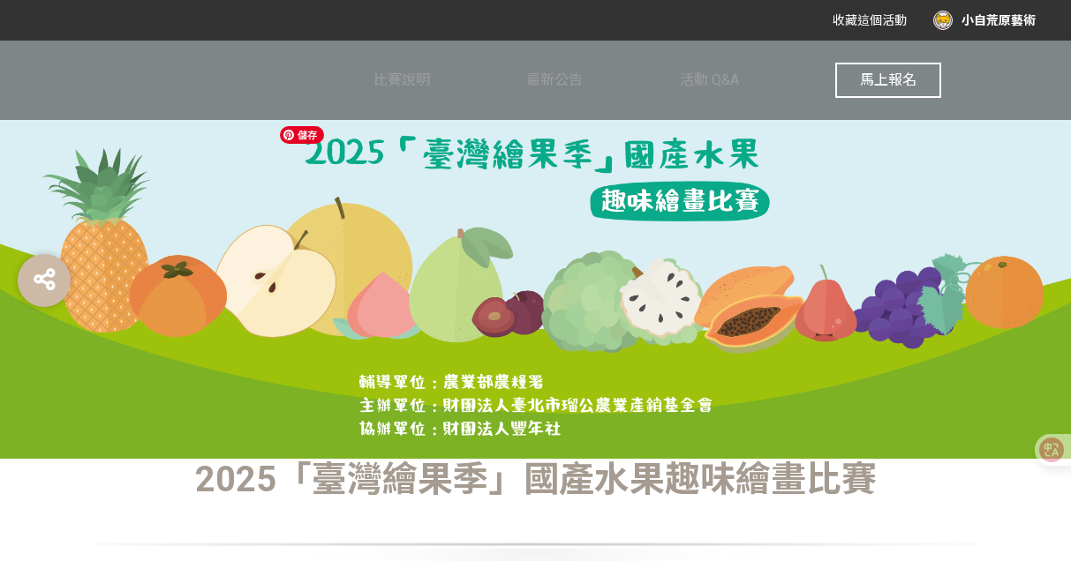
click at [795, 215] on img at bounding box center [536, 249] width 530 height 265
